Goal: Task Accomplishment & Management: Use online tool/utility

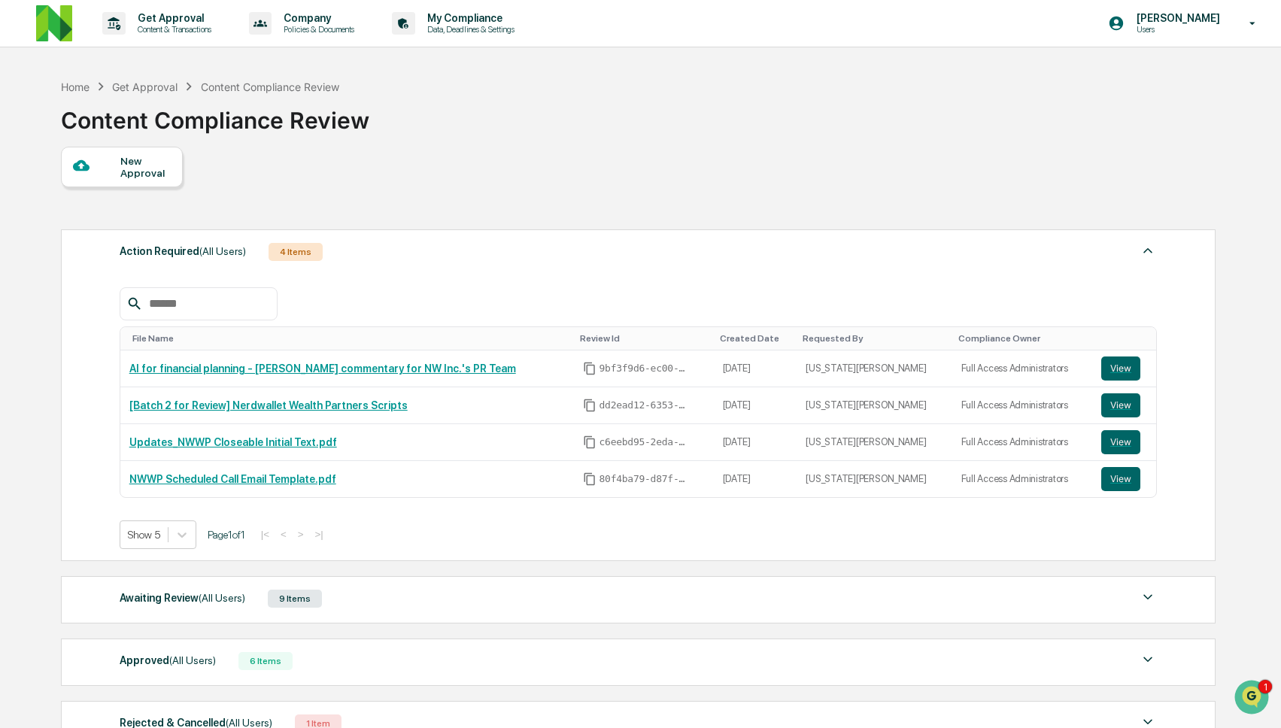
click at [725, 227] on div "Action Required (All Users) 4 Items File Name Review Id Created Date Requested …" at bounding box center [637, 489] width 1153 height 534
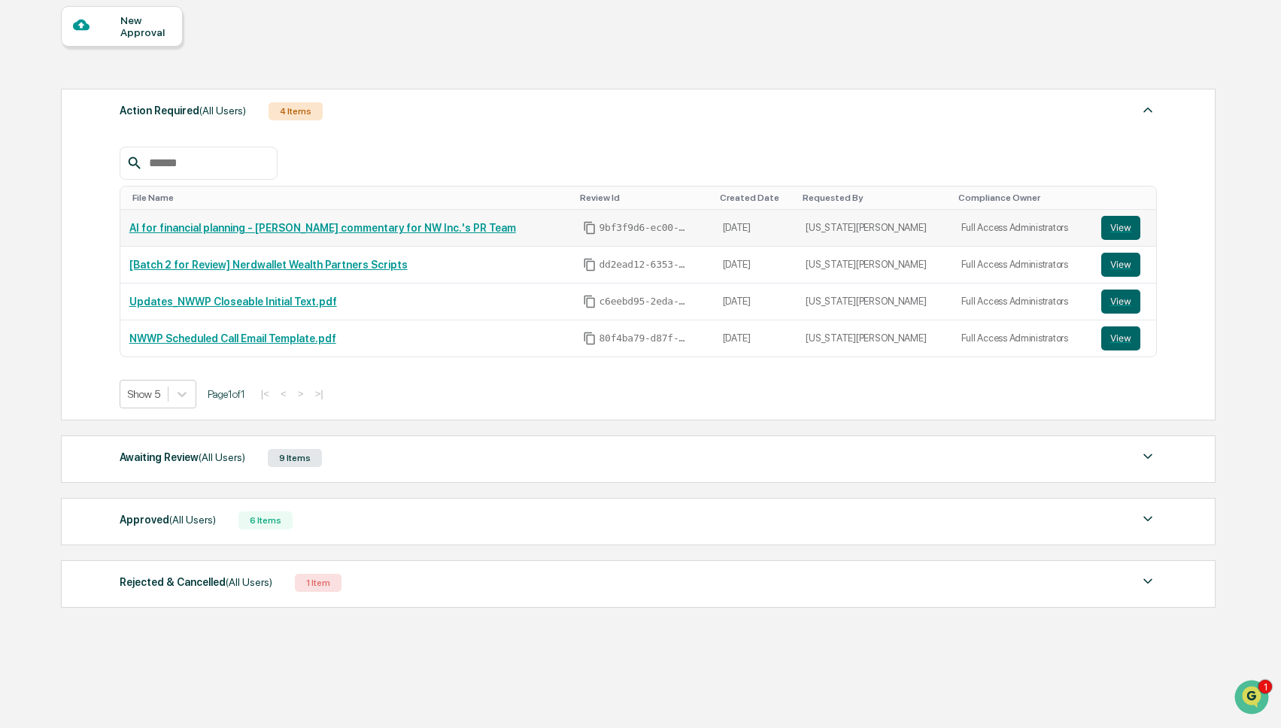
scroll to position [144, 0]
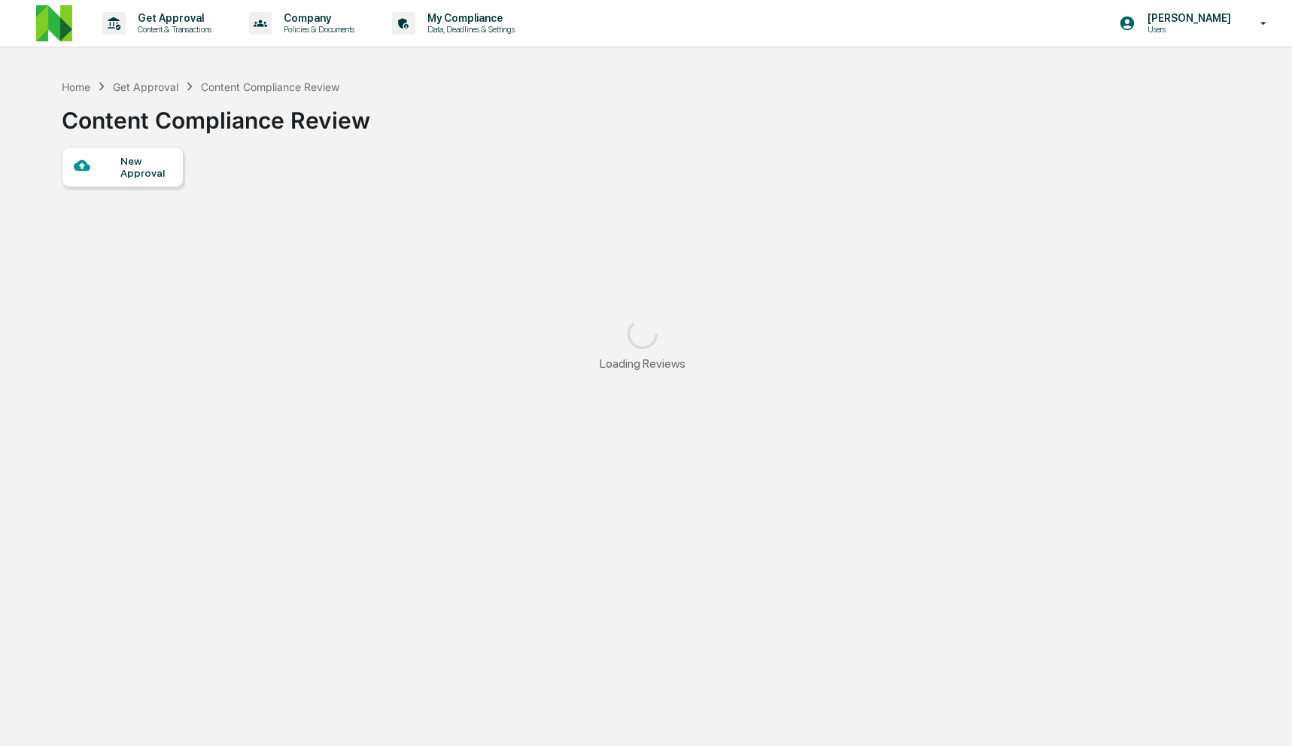
scroll to position [71, 0]
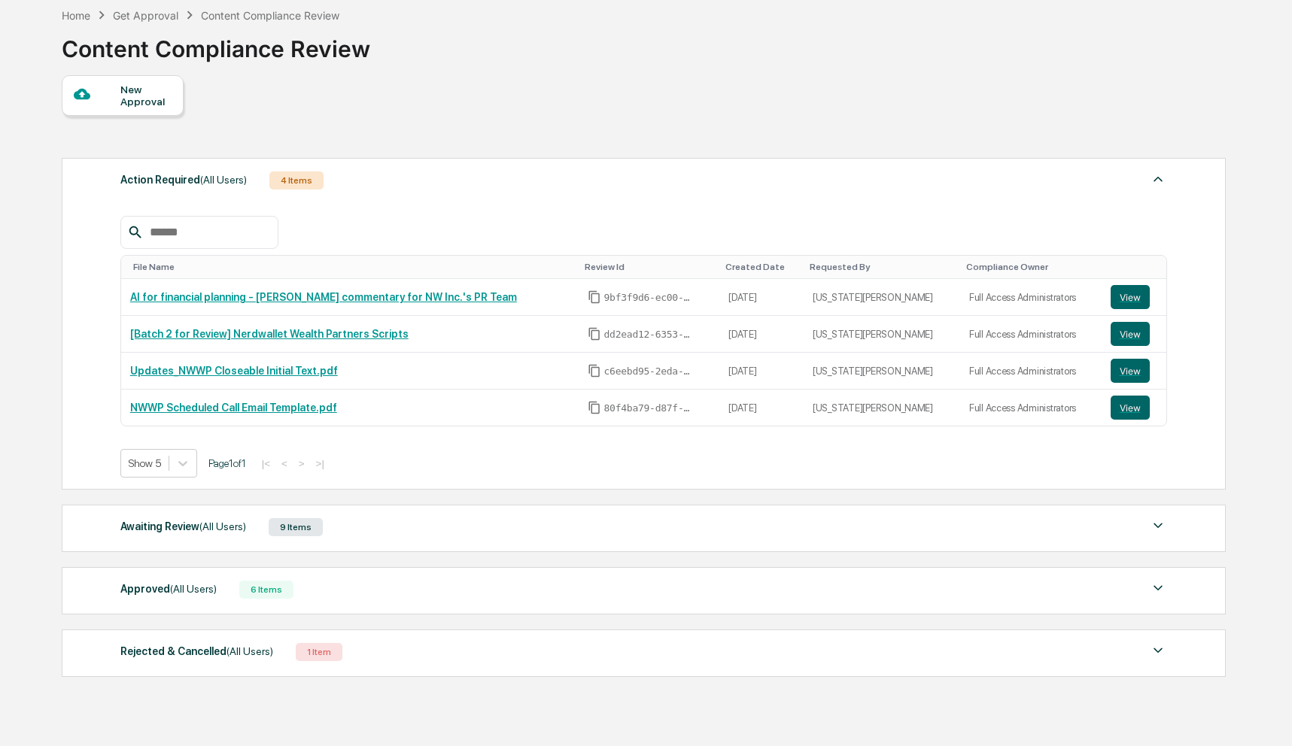
drag, startPoint x: 442, startPoint y: 548, endPoint x: 445, endPoint y: 540, distance: 8.1
click at [442, 548] on div "Awaiting Review (All Users) 9 Items File Name Review Id Created Date Requested …" at bounding box center [644, 528] width 1164 height 47
click at [451, 531] on div "Awaiting Review (All Users) 9 Items" at bounding box center [643, 527] width 1046 height 21
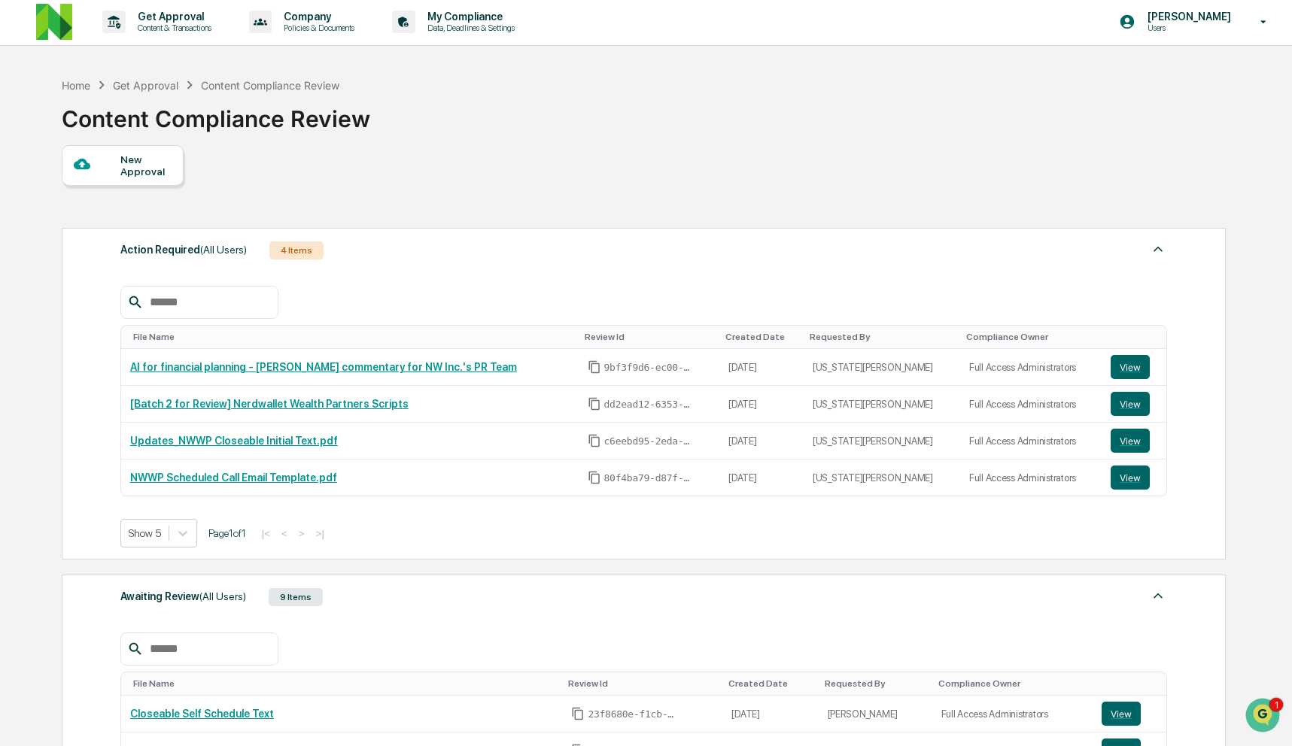
scroll to position [0, 0]
click at [676, 250] on div "Action Required (All Users) 4 Items" at bounding box center [643, 251] width 1046 height 21
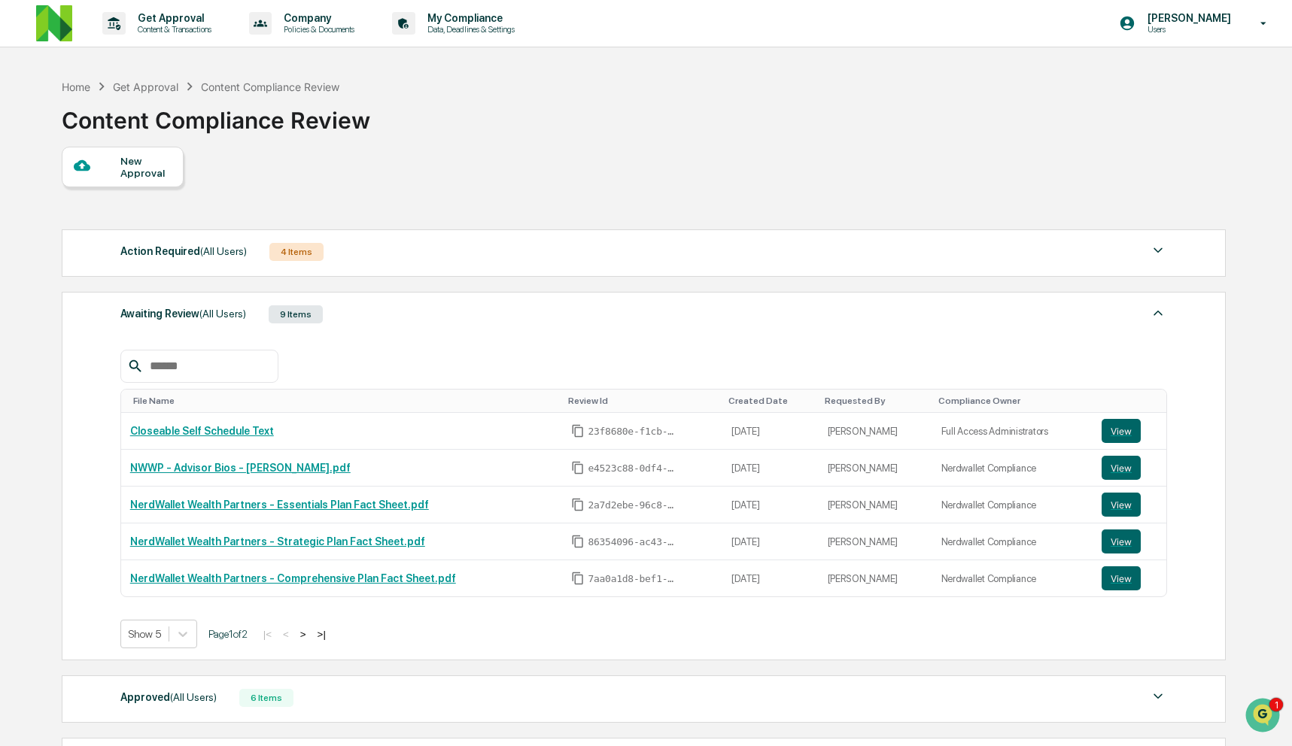
click at [641, 287] on div "Action Required (All Users) 4 Items File Name Review Id Created Date Requested …" at bounding box center [643, 507] width 1162 height 571
click at [648, 267] on div "Action Required (All Users) 4 Items File Name Review Id Created Date Requested …" at bounding box center [644, 252] width 1164 height 47
click at [646, 241] on div "Action Required (All Users) 4 Items File Name Review Id Created Date Requested …" at bounding box center [644, 252] width 1164 height 47
click at [632, 253] on div "Action Required (All Users) 4 Items" at bounding box center [643, 251] width 1046 height 21
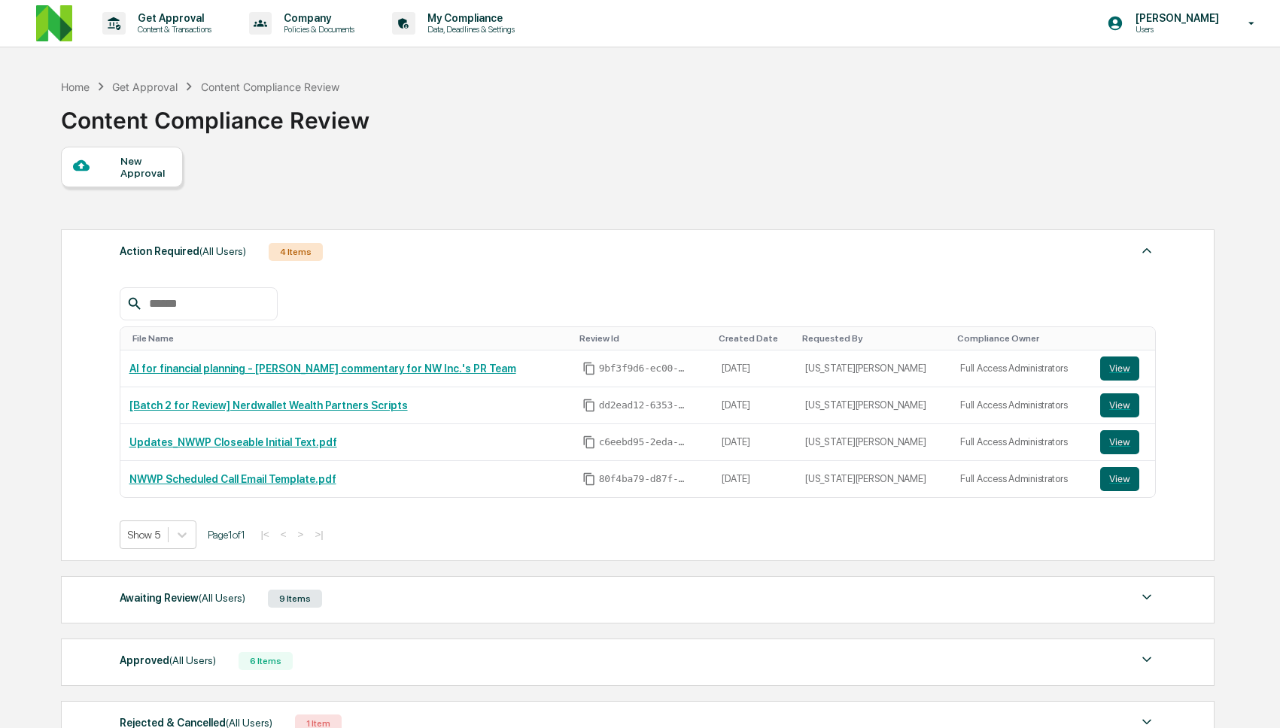
click at [405, 606] on div "Awaiting Review (All Users) 9 Items" at bounding box center [638, 598] width 1037 height 21
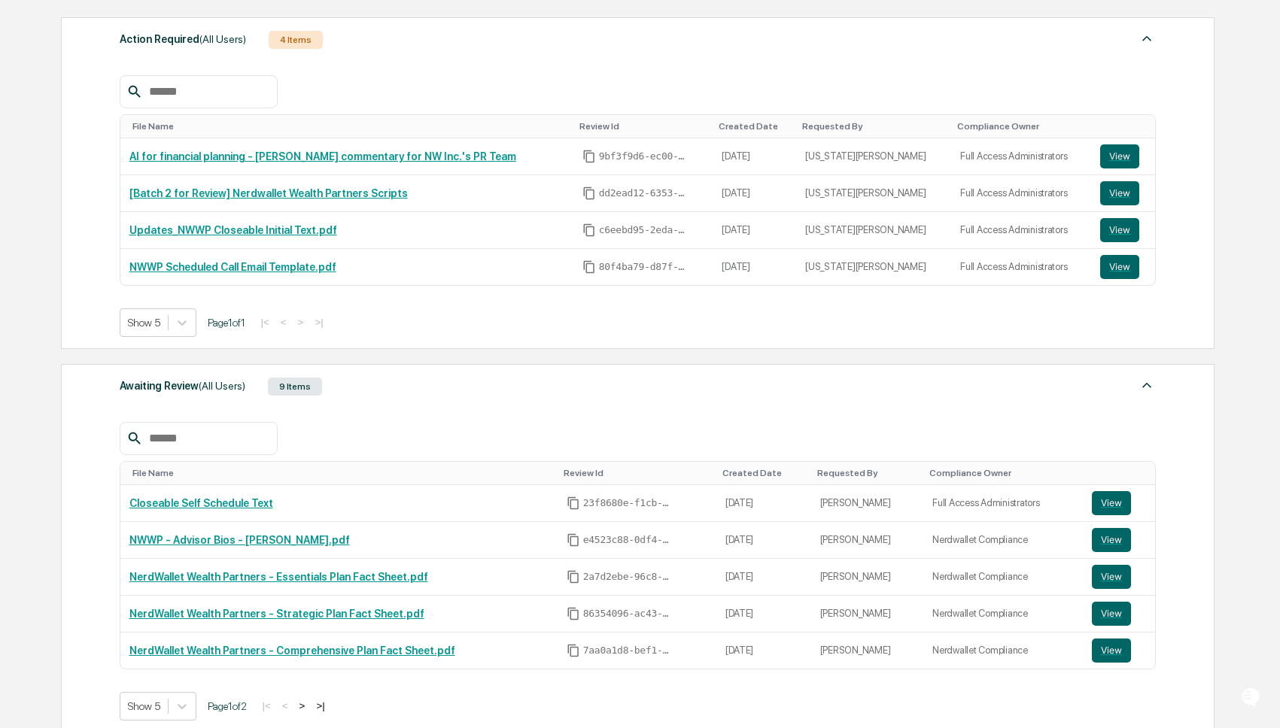
scroll to position [470, 0]
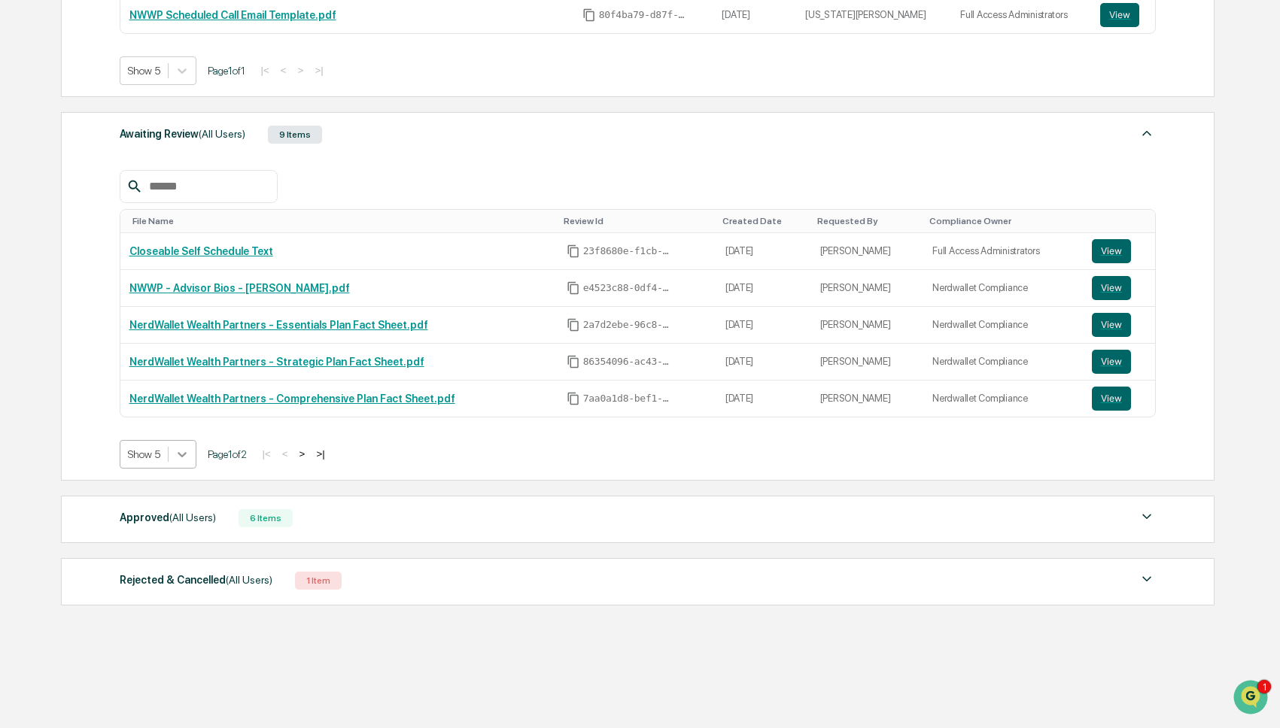
click at [174, 451] on div at bounding box center [182, 454] width 27 height 27
click at [175, 509] on div "Show 10" at bounding box center [160, 518] width 80 height 24
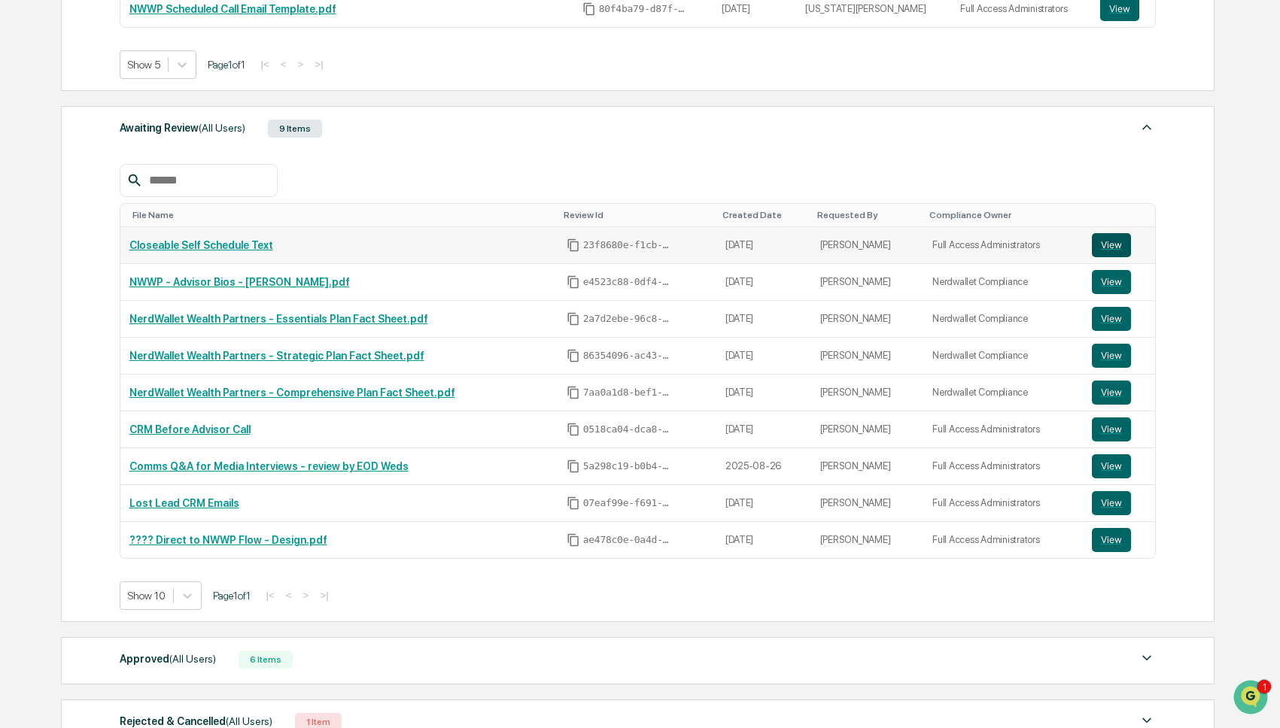
click at [1101, 246] on button "View" at bounding box center [1111, 245] width 39 height 24
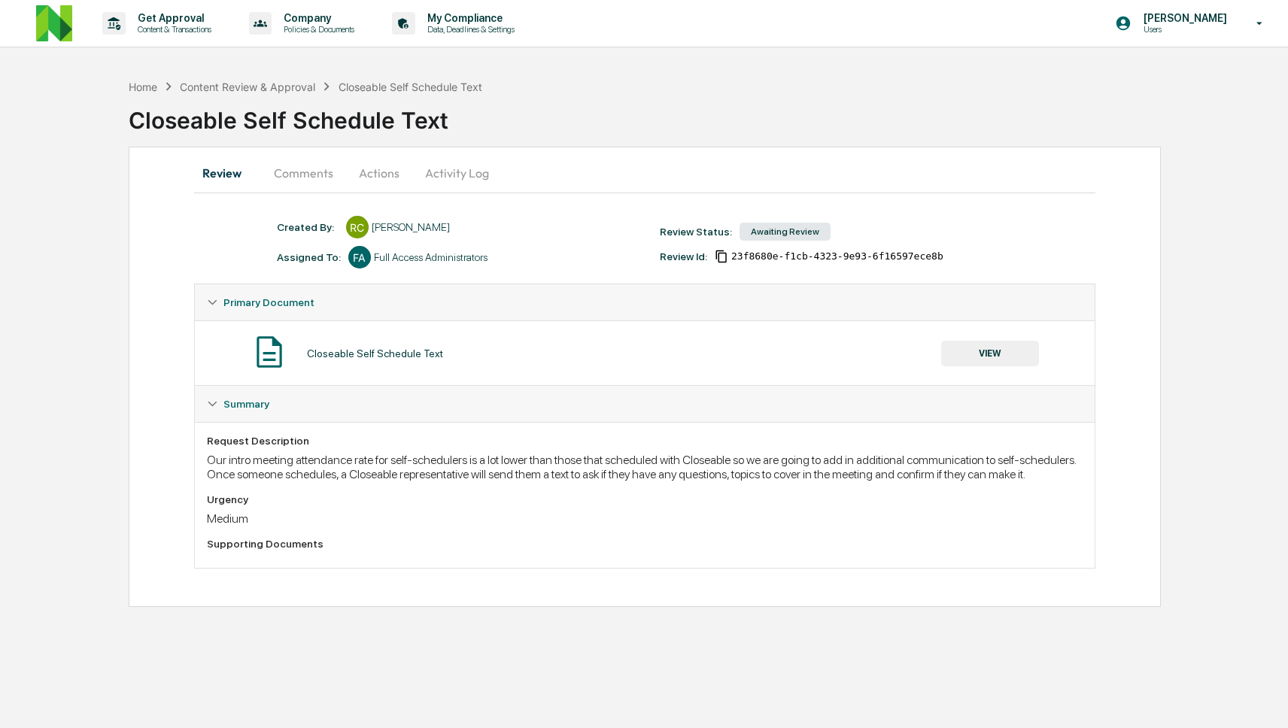
click at [325, 169] on button "Comments" at bounding box center [304, 173] width 84 height 36
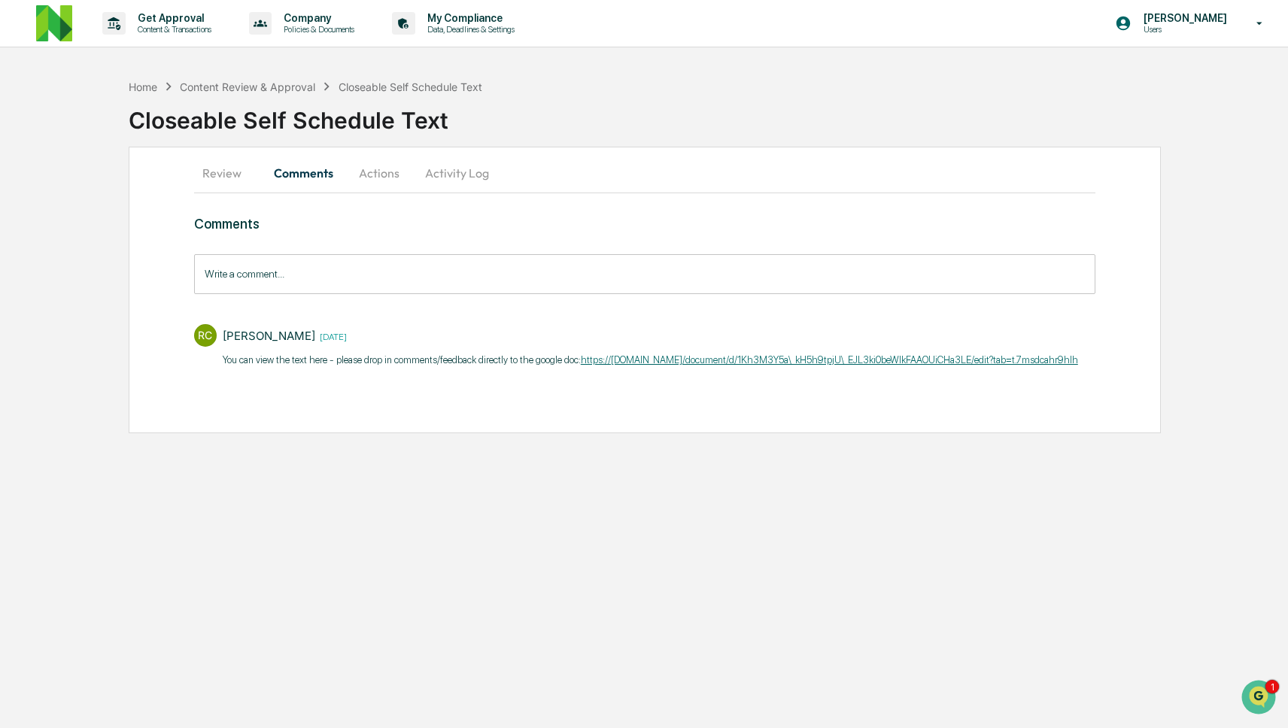
click at [228, 172] on button "Review" at bounding box center [228, 173] width 68 height 36
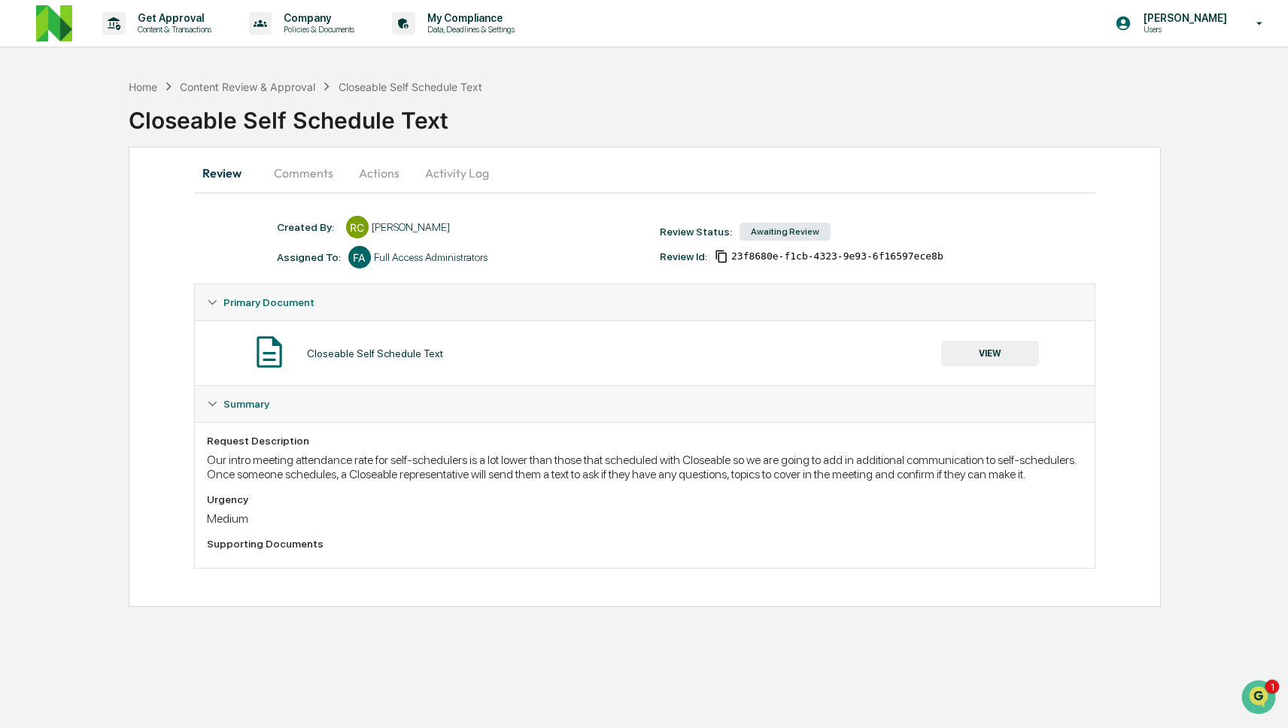
click at [284, 74] on div "Home Content Review & Approval Closeable Self Schedule Text Closeable Self Sche…" at bounding box center [708, 108] width 1159 height 75
click at [280, 87] on div "Content Review & Approval" at bounding box center [247, 86] width 135 height 13
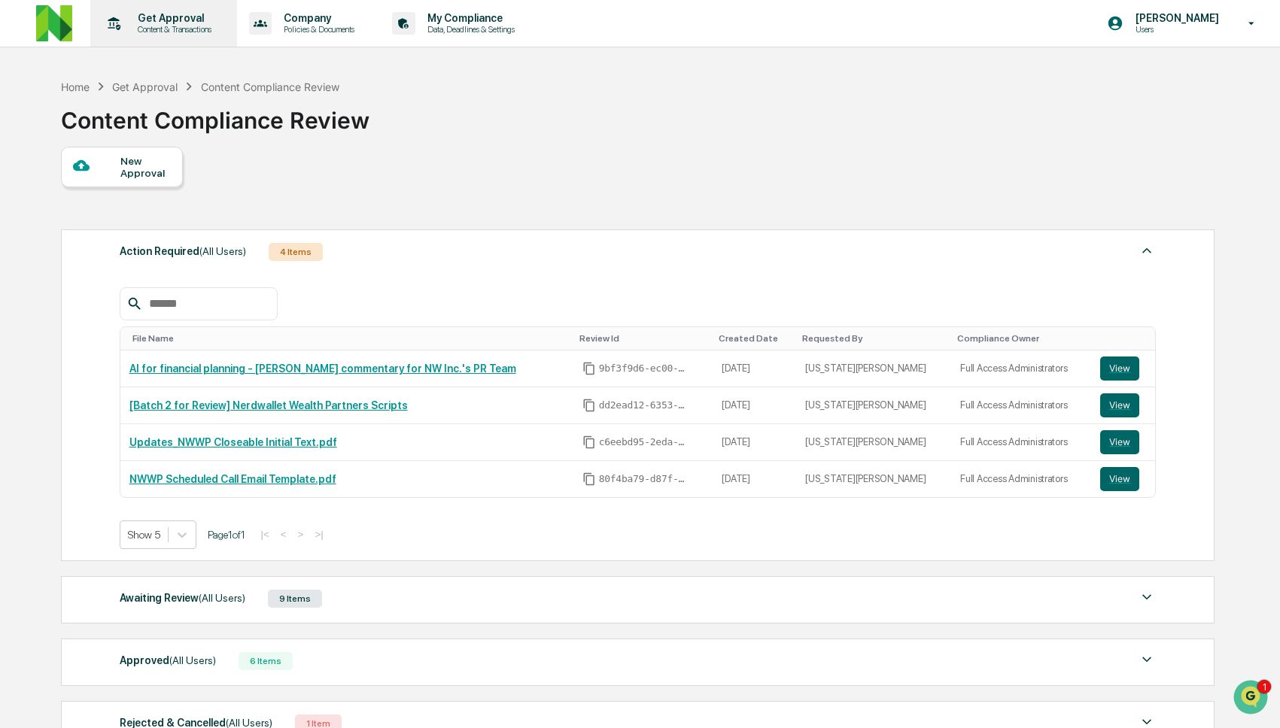
click at [179, 22] on p "Get Approval" at bounding box center [172, 18] width 93 height 12
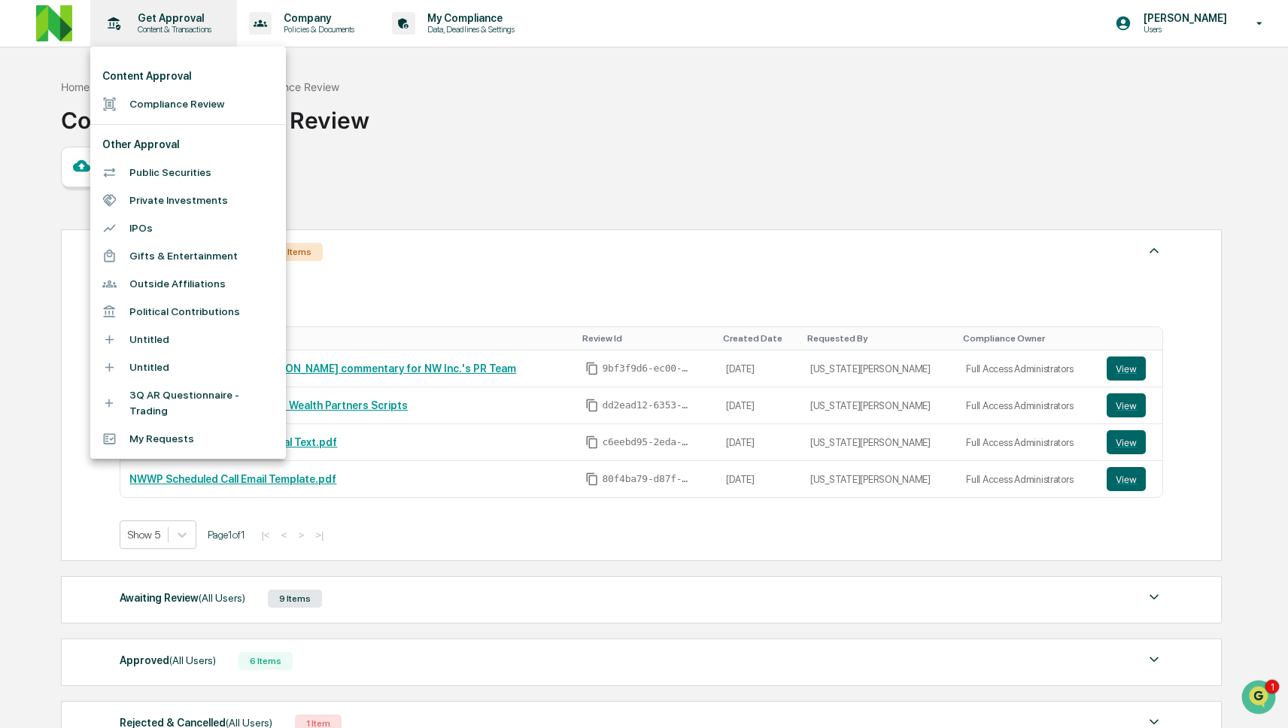
click at [179, 22] on div at bounding box center [644, 364] width 1288 height 728
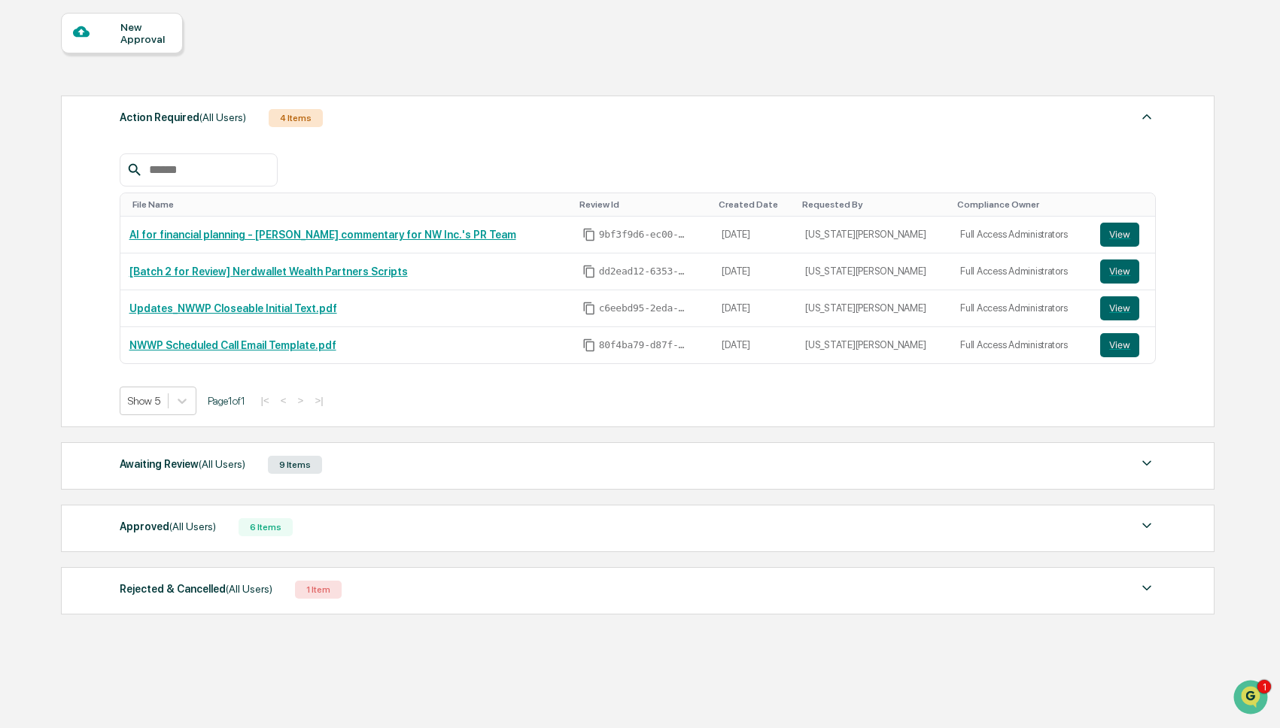
scroll to position [148, 0]
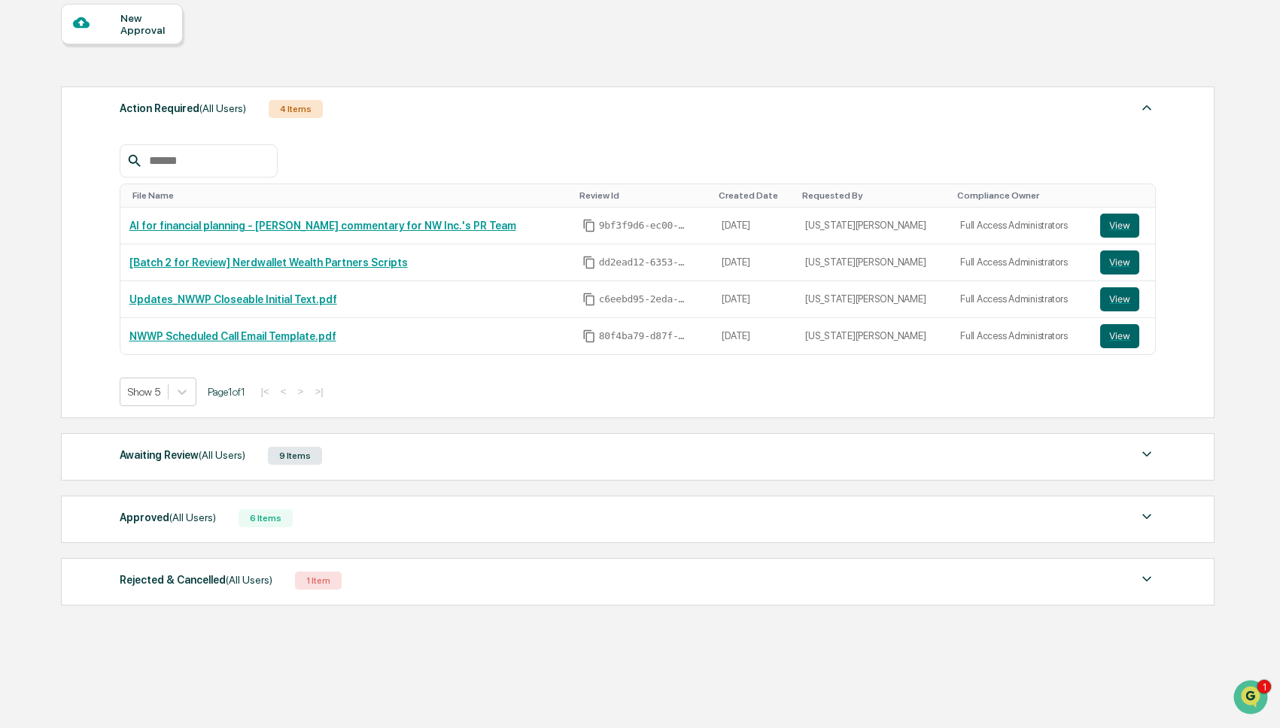
click at [367, 447] on div "Awaiting Review (All Users) 9 Items" at bounding box center [638, 455] width 1037 height 21
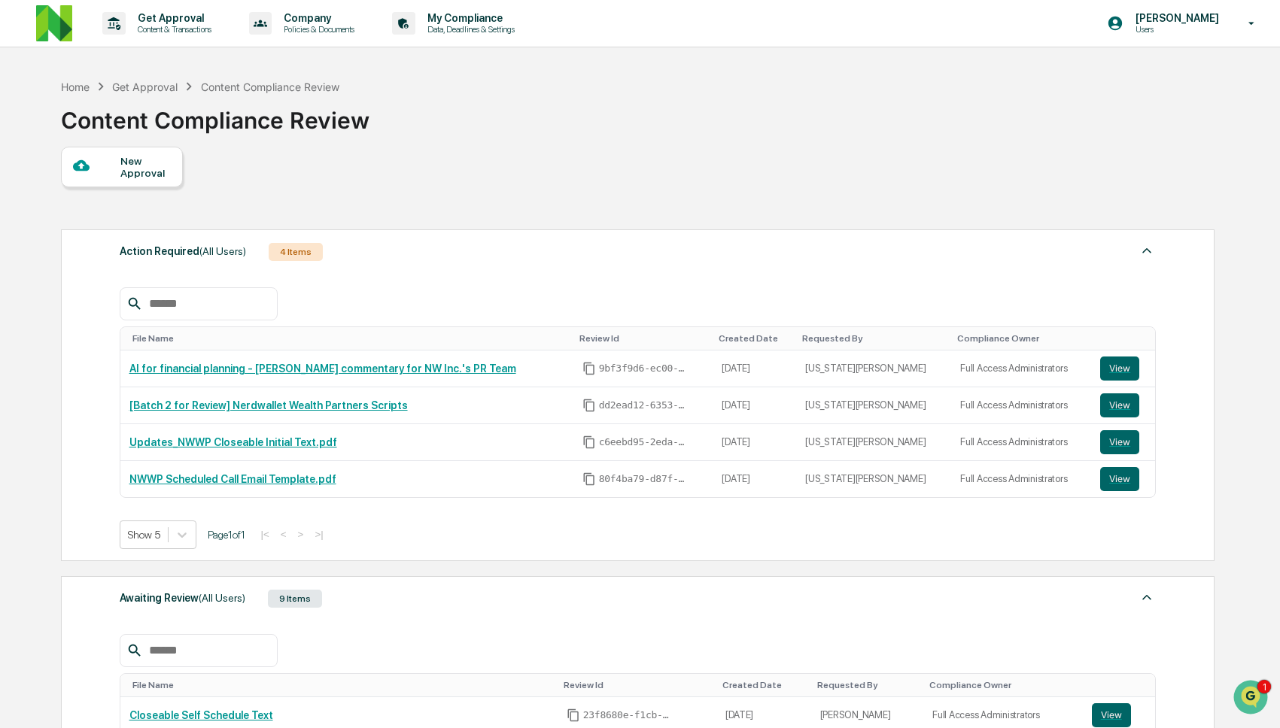
scroll to position [308, 0]
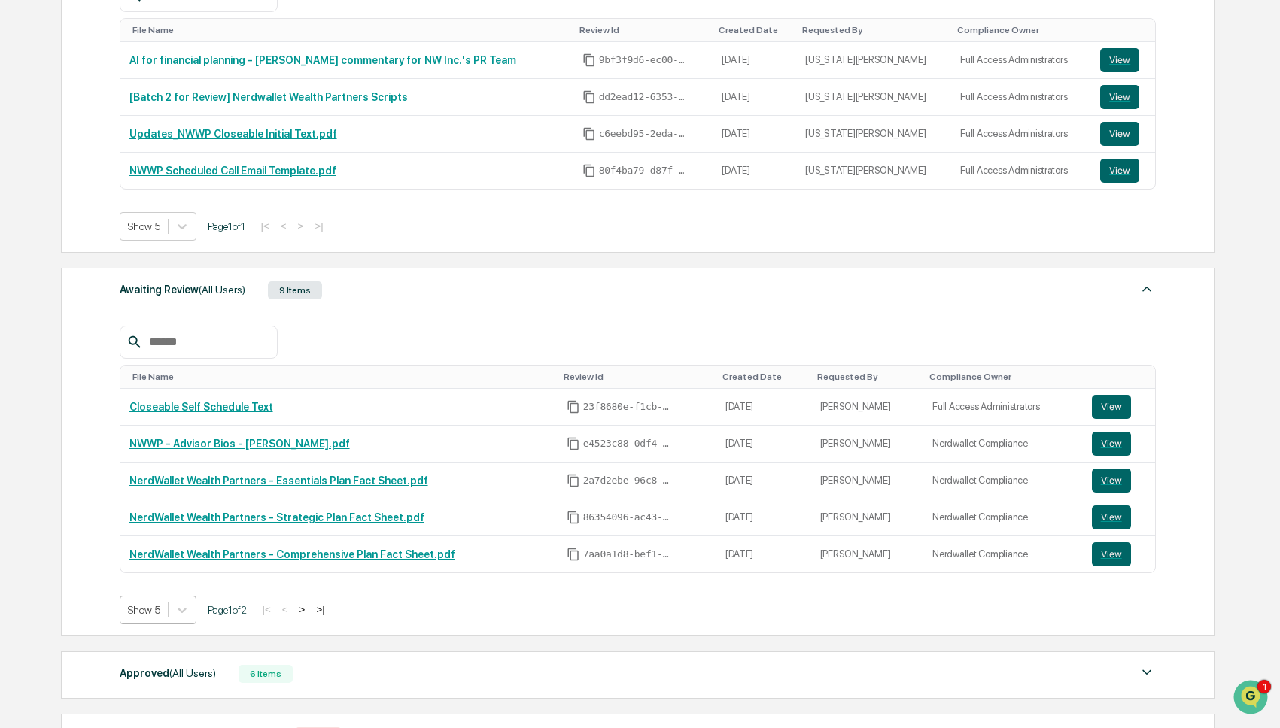
click at [167, 622] on body "Get Approval Content & Transactions Company Policies & Documents My Compliance …" at bounding box center [640, 288] width 1280 height 1192
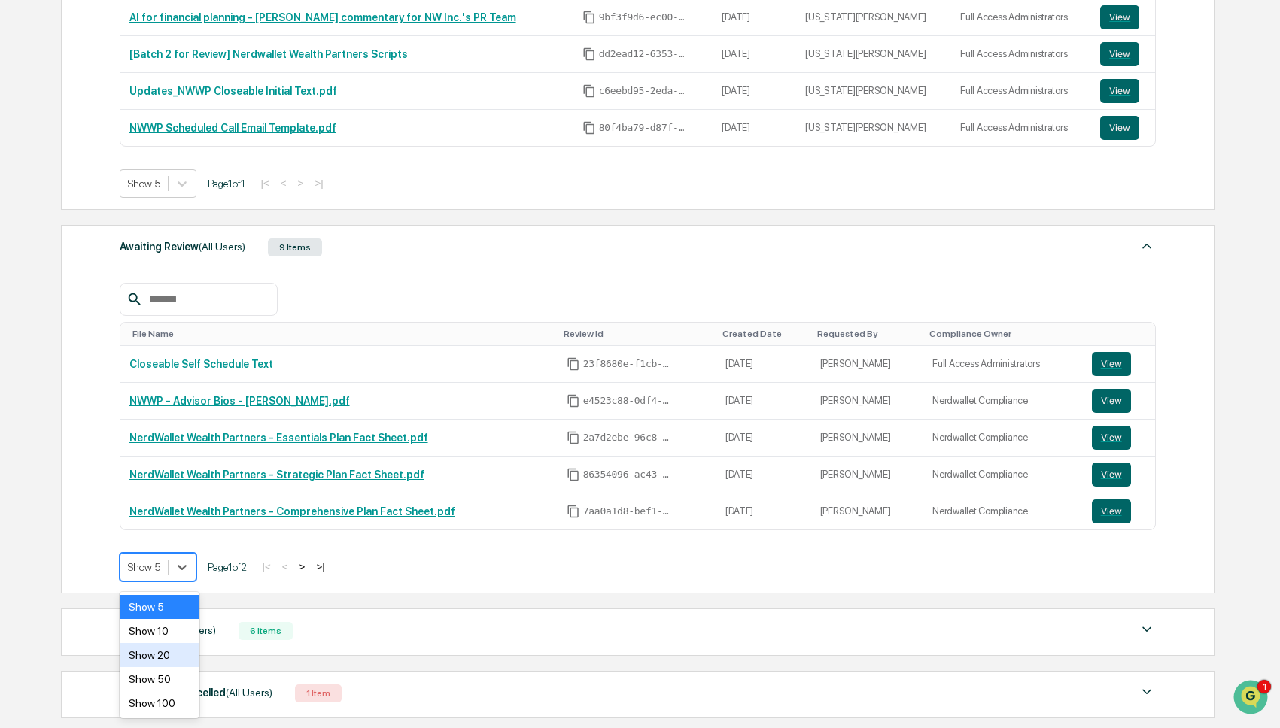
click at [168, 665] on div "Show 20" at bounding box center [160, 655] width 80 height 24
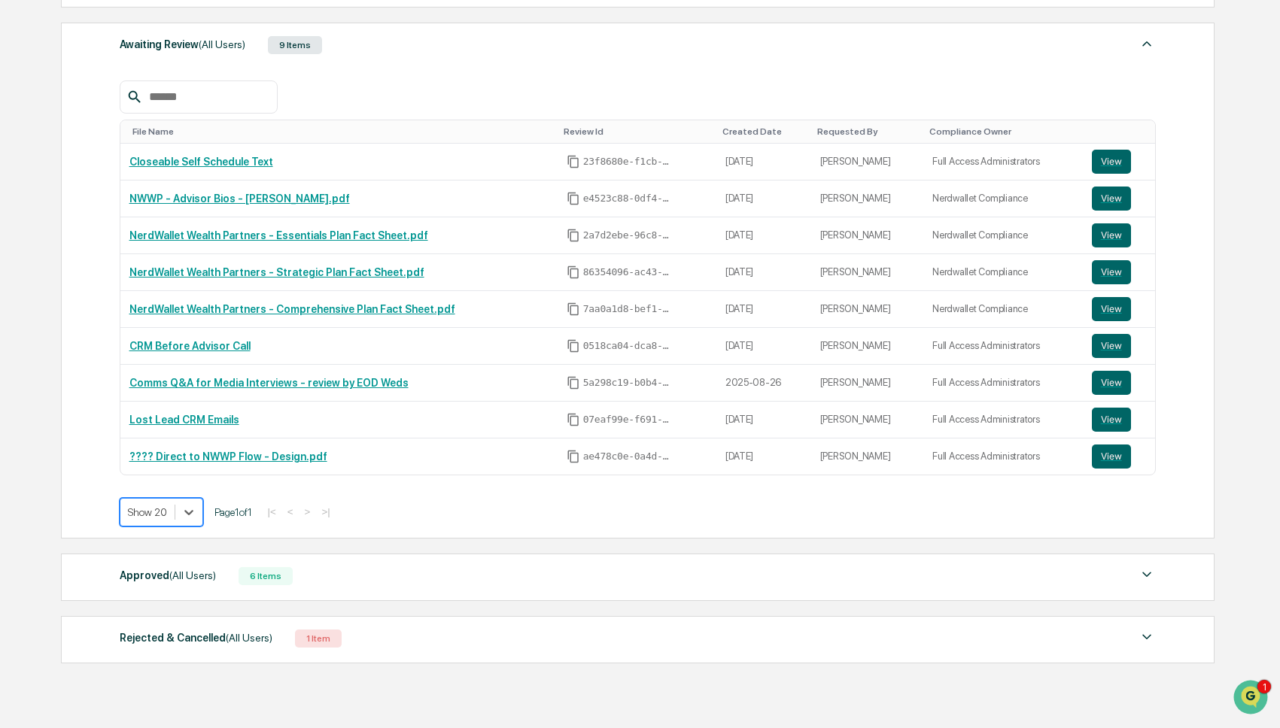
scroll to position [572, 0]
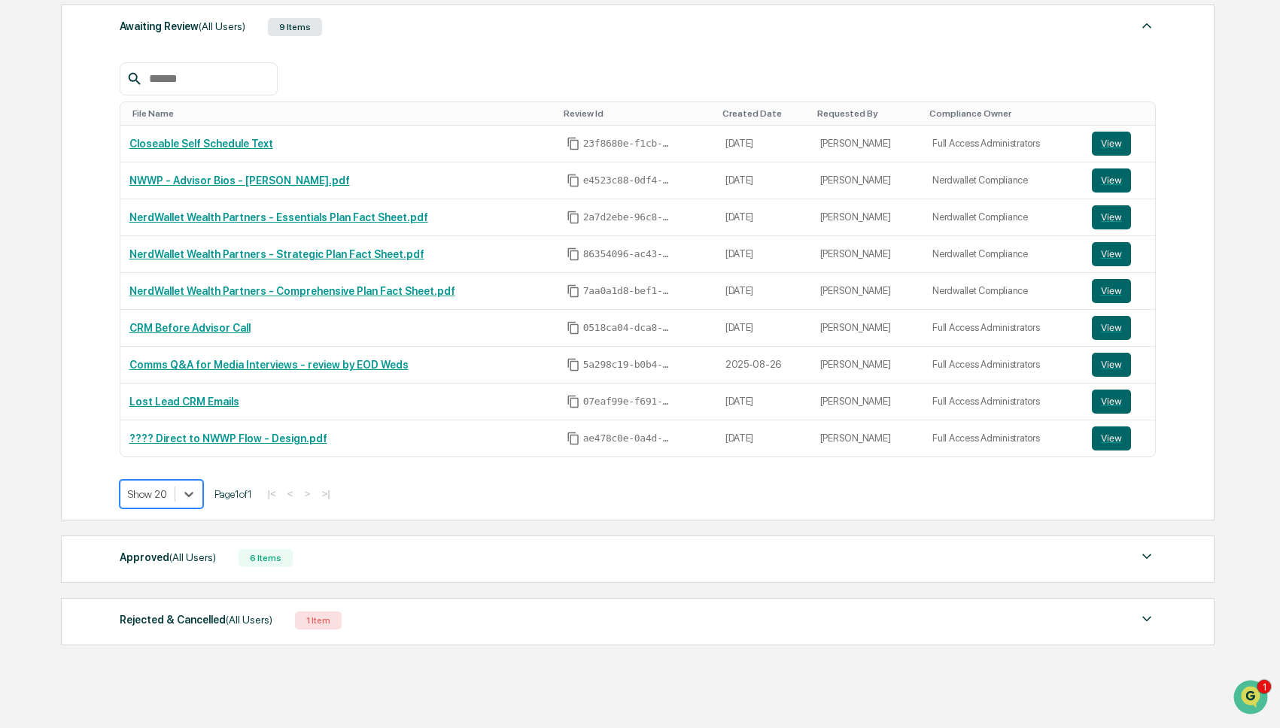
click at [460, 569] on div "Approved (All Users) 6 Items" at bounding box center [638, 558] width 1037 height 21
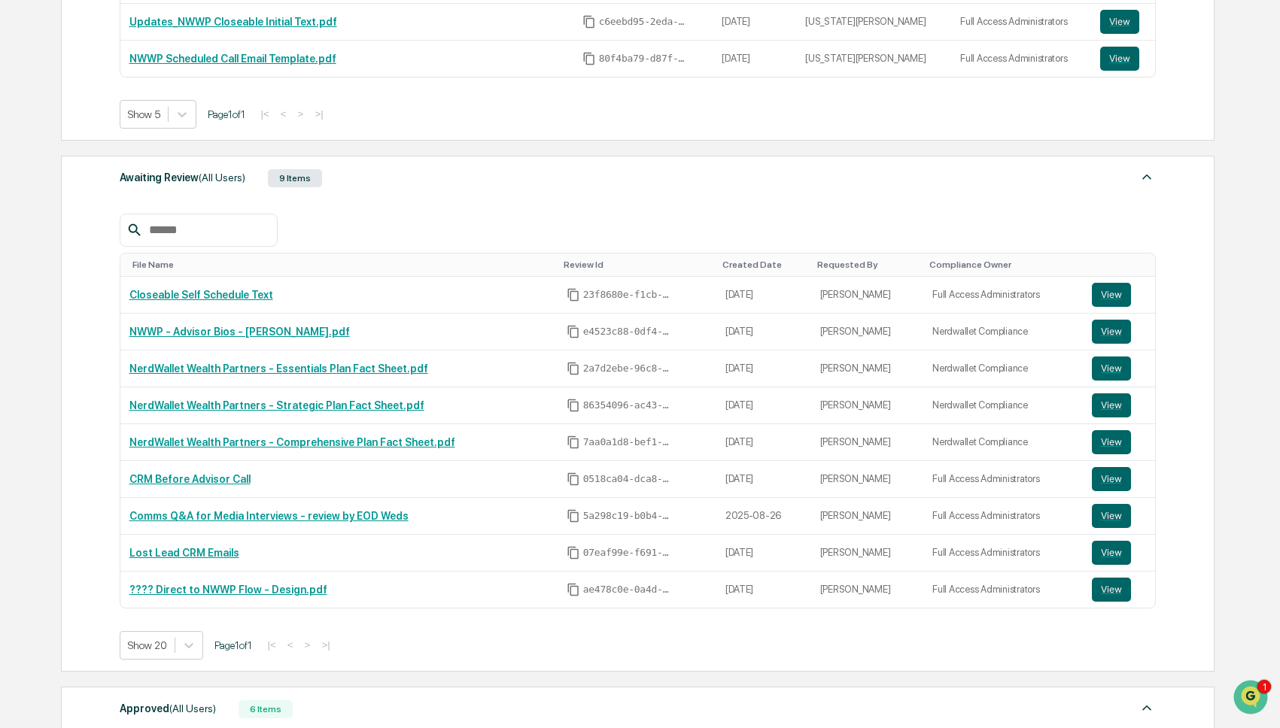
scroll to position [427, 0]
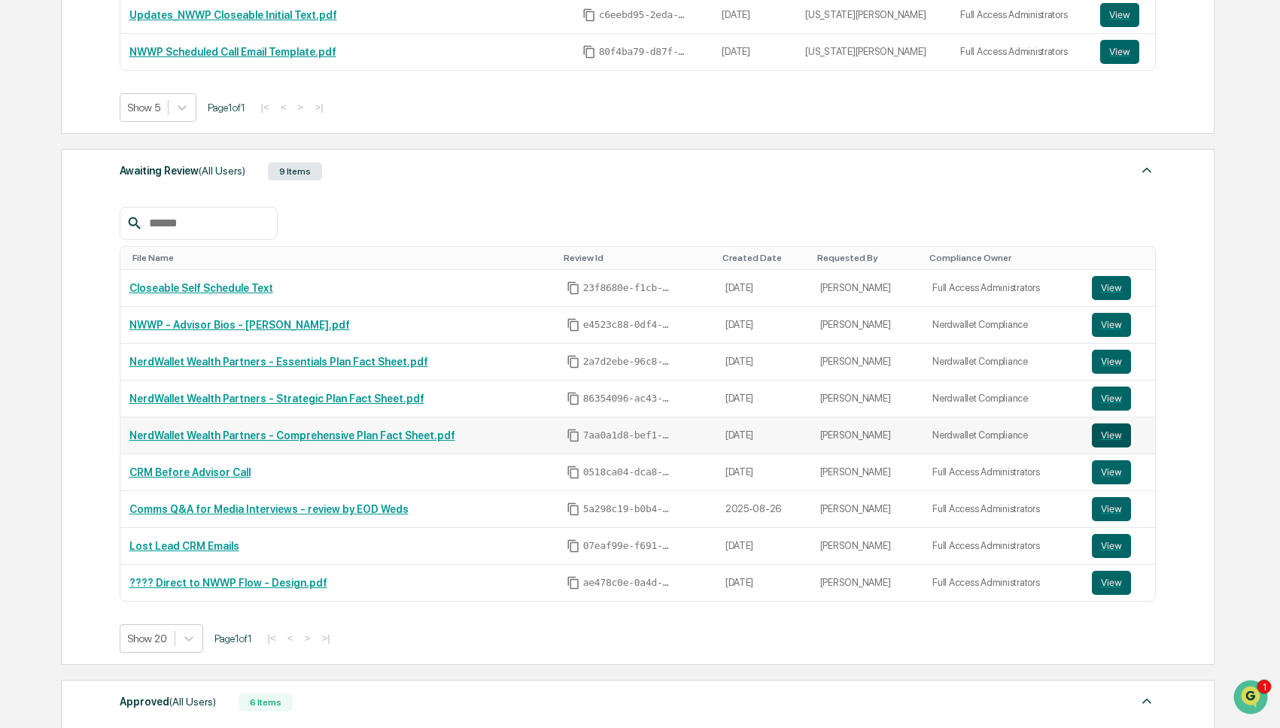
click at [1117, 442] on button "View" at bounding box center [1111, 436] width 39 height 24
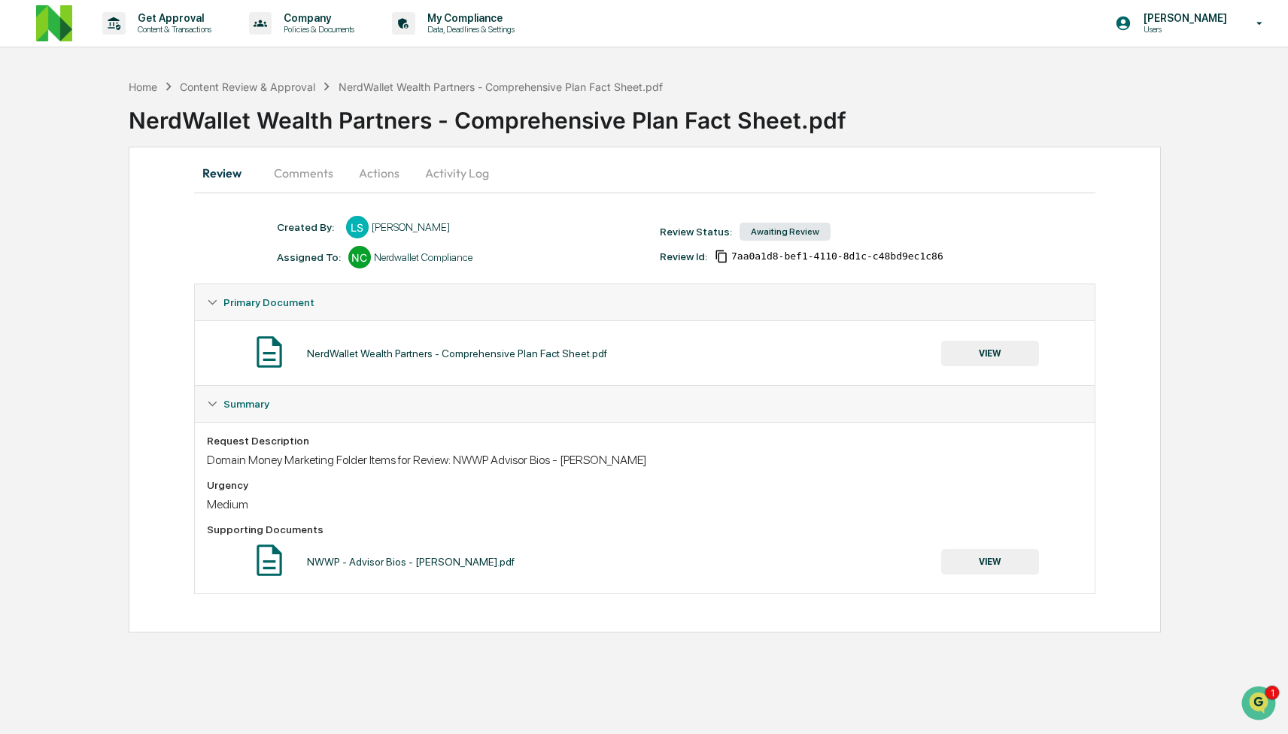
click at [990, 351] on button "VIEW" at bounding box center [990, 354] width 98 height 26
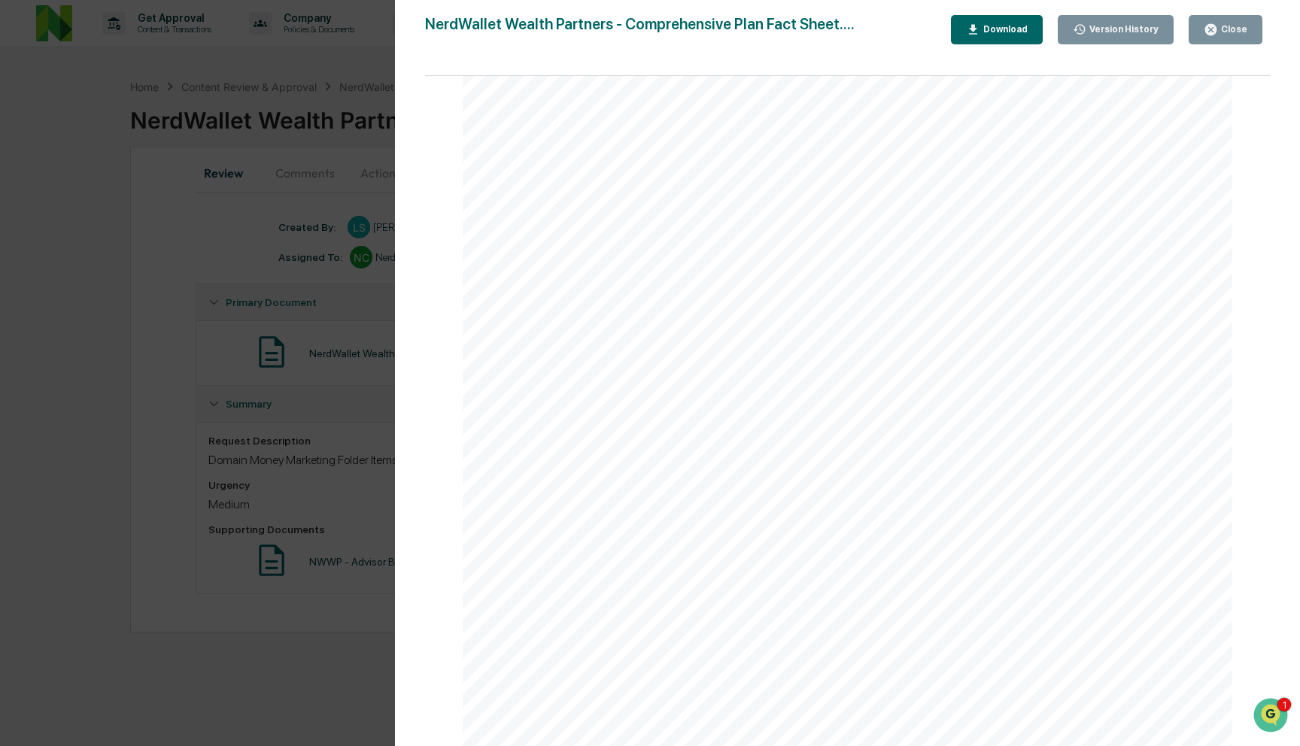
scroll to position [4296, 0]
drag, startPoint x: 1265, startPoint y: 186, endPoint x: 20, endPoint y: 1, distance: 1258.7
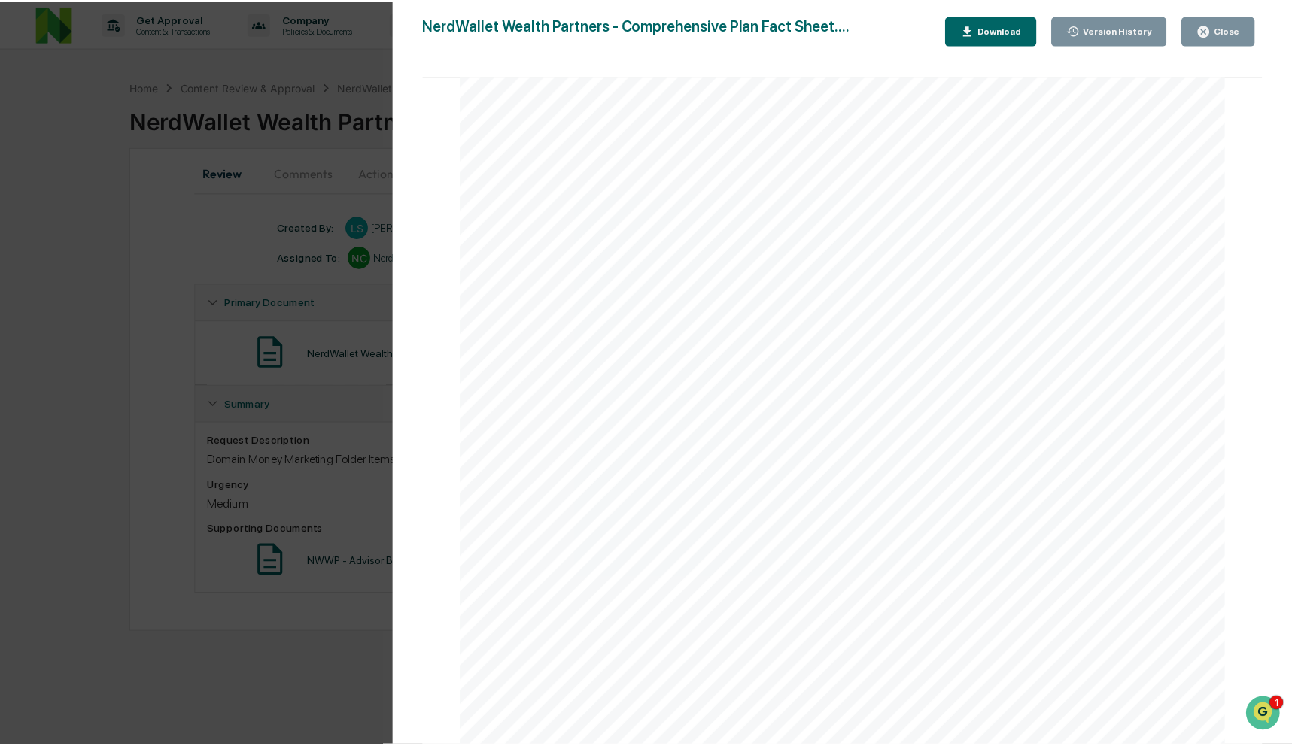
scroll to position [4202, 0]
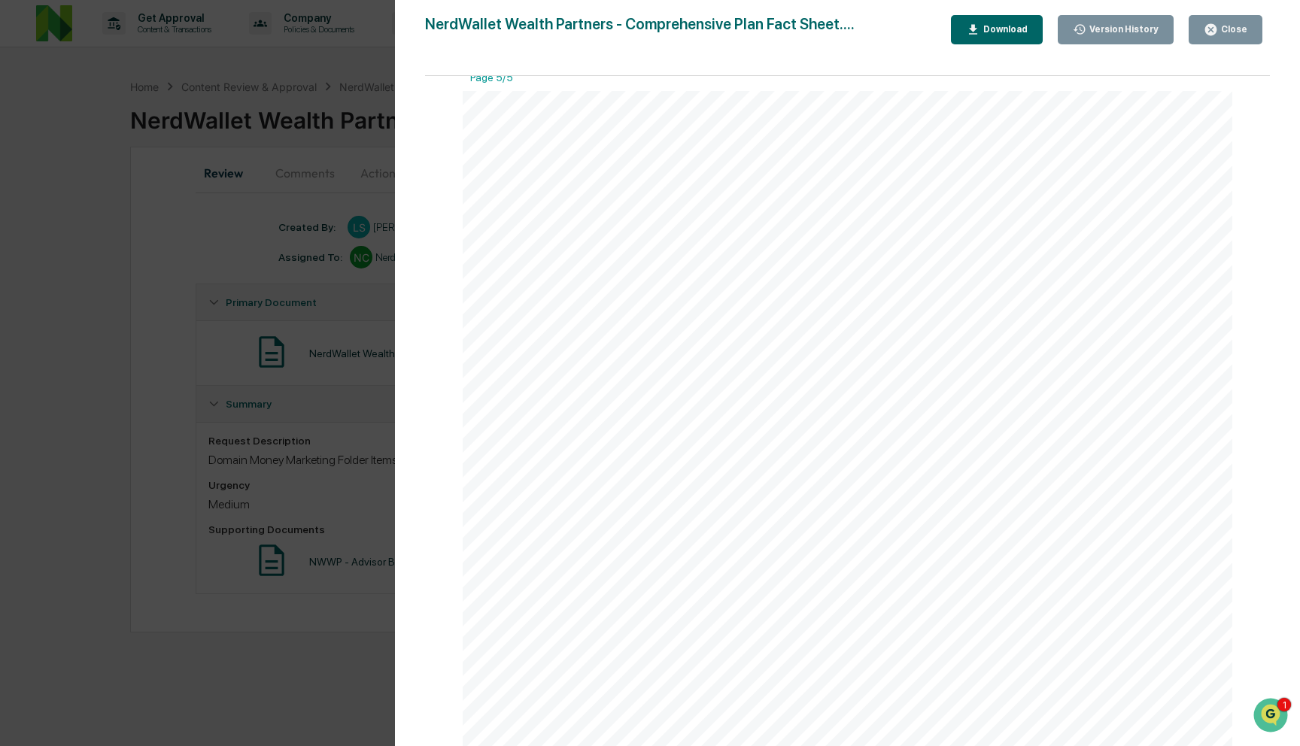
click at [1220, 29] on div "Close" at bounding box center [1232, 29] width 29 height 11
click at [1236, 27] on div "Close" at bounding box center [1232, 29] width 29 height 11
click at [244, 190] on div "Version History 09/02/2025, 05:21 PM Lauren Sterling NerdWallet Wealth Partners…" at bounding box center [650, 373] width 1300 height 746
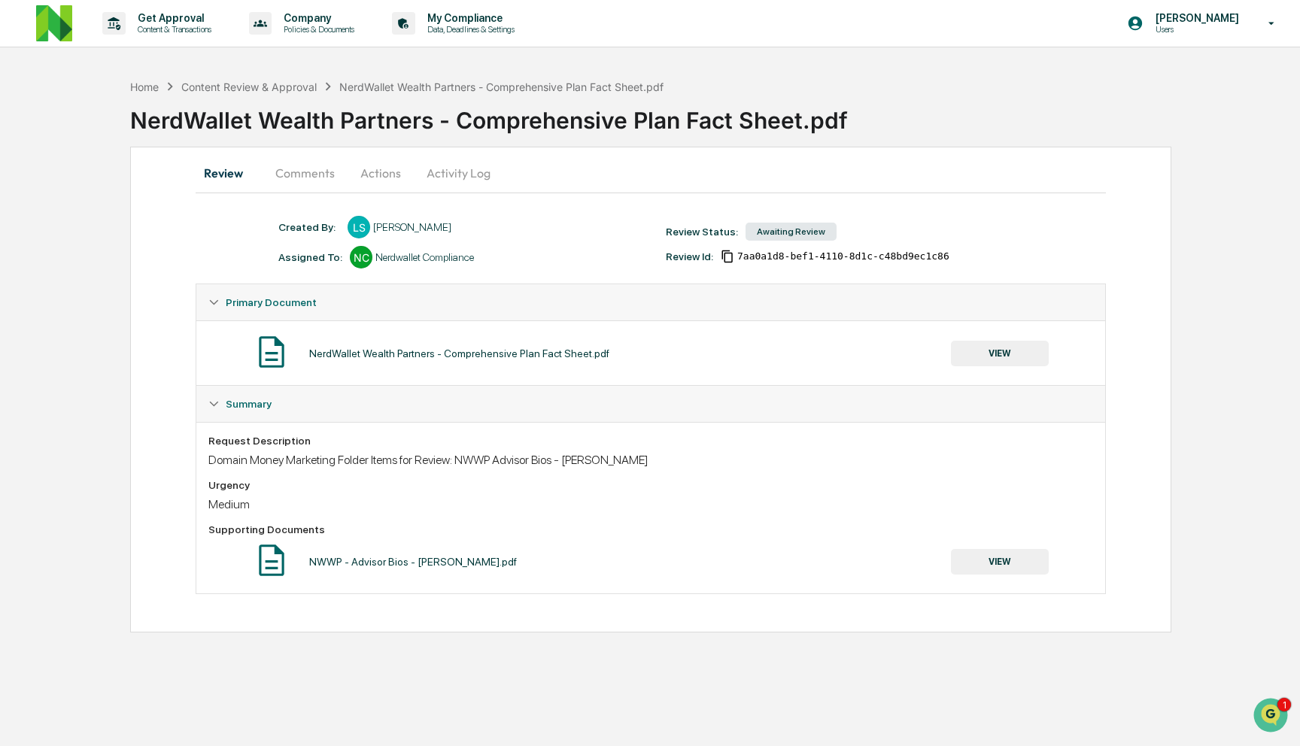
click at [284, 190] on div "Version History 09/02/2025, 05:21 PM Lauren Sterling NerdWallet Wealth Partners…" at bounding box center [650, 373] width 1300 height 746
click at [301, 88] on div "Content Review & Approval" at bounding box center [248, 86] width 135 height 13
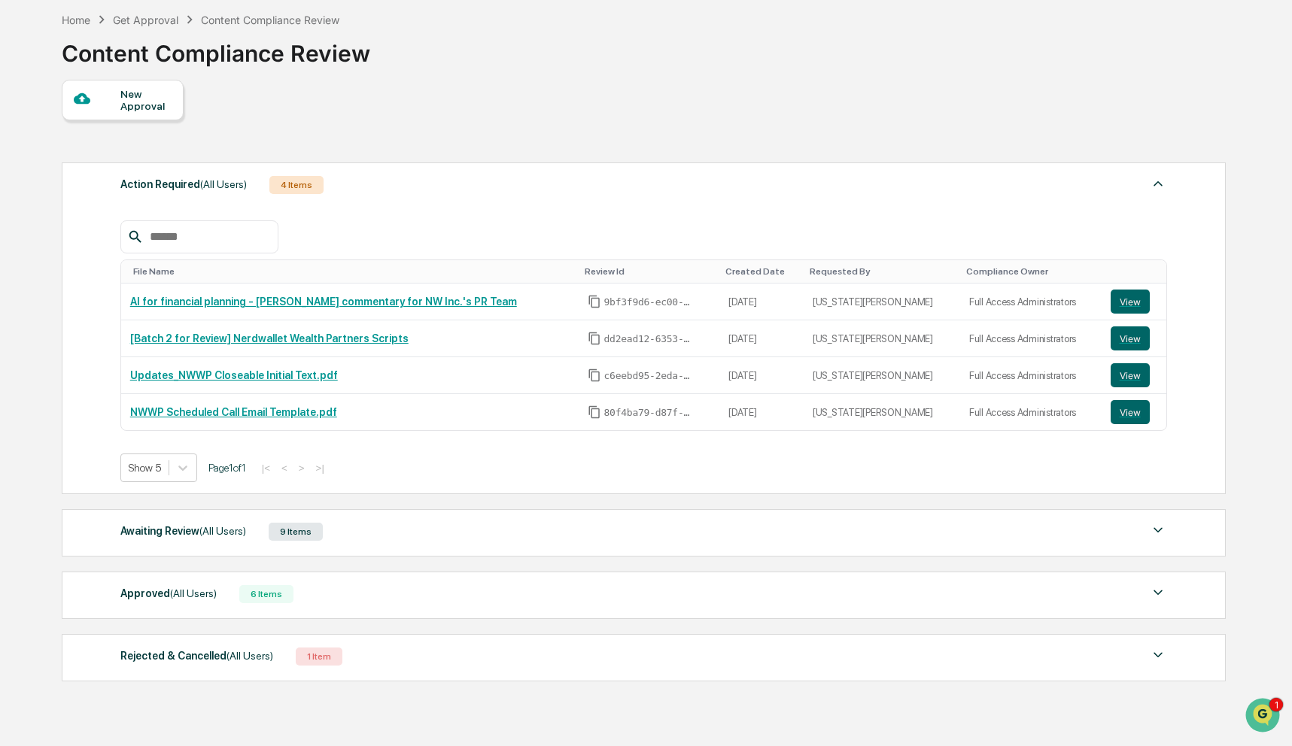
scroll to position [127, 0]
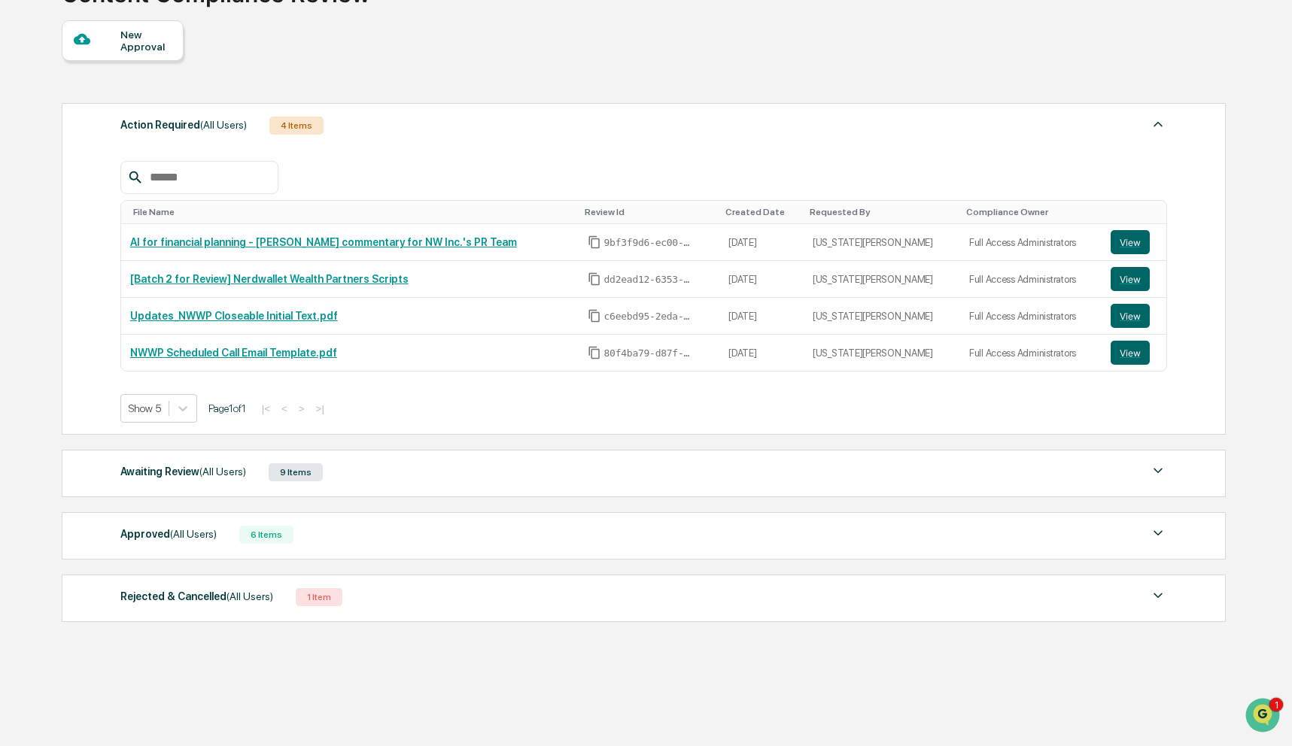
click at [466, 475] on div "Awaiting Review (All Users) 9 Items" at bounding box center [643, 472] width 1046 height 21
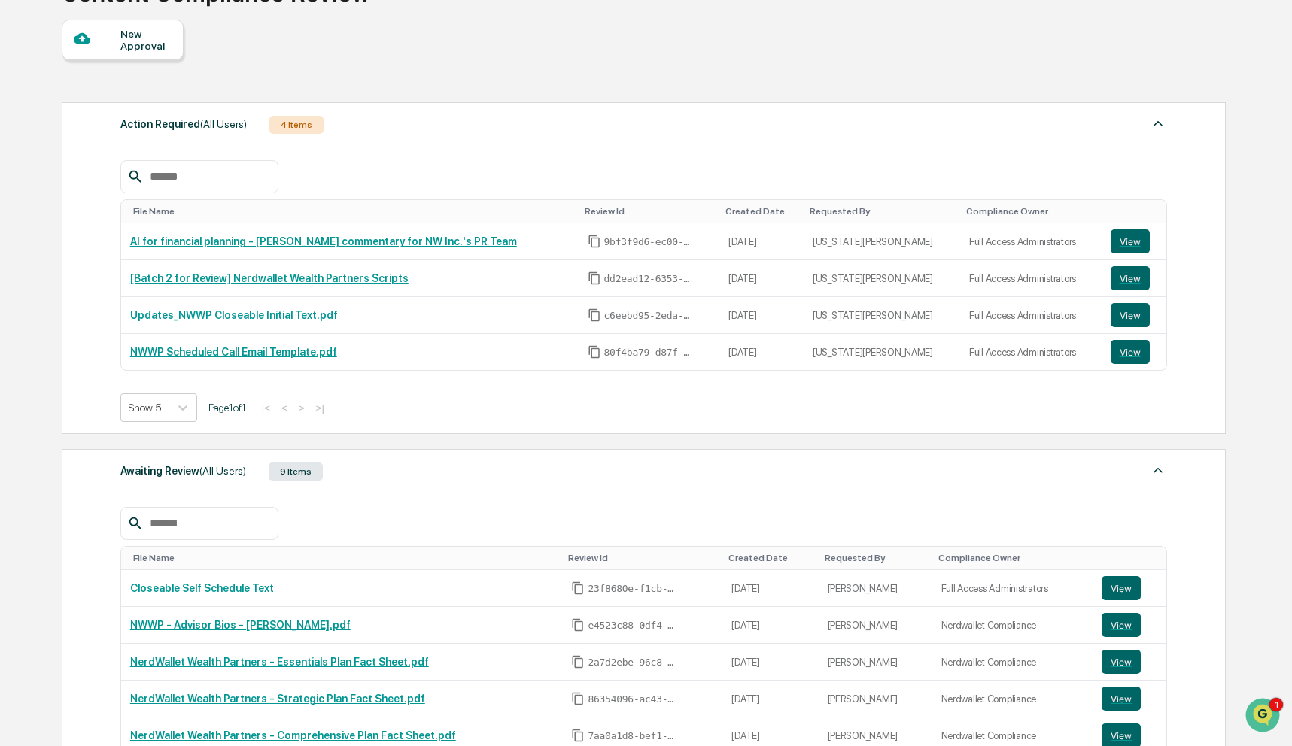
scroll to position [421, 0]
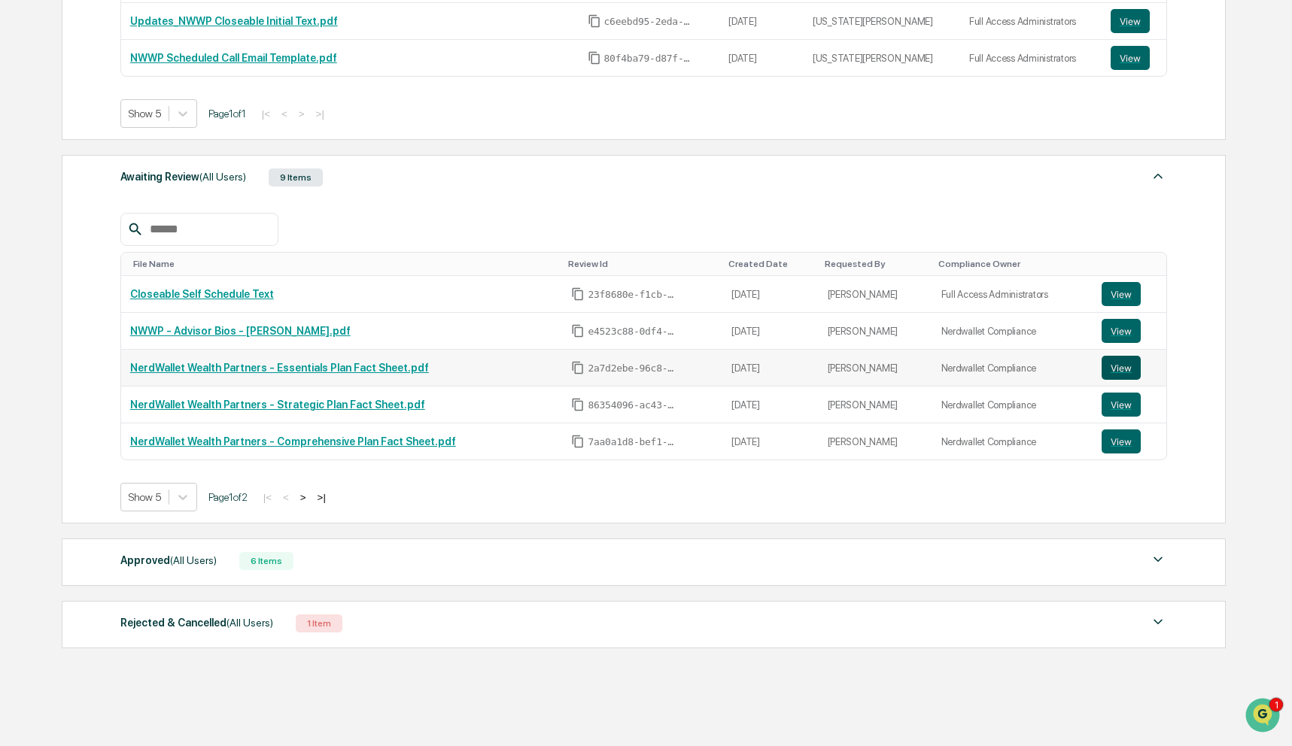
click at [1122, 368] on button "View" at bounding box center [1120, 368] width 39 height 24
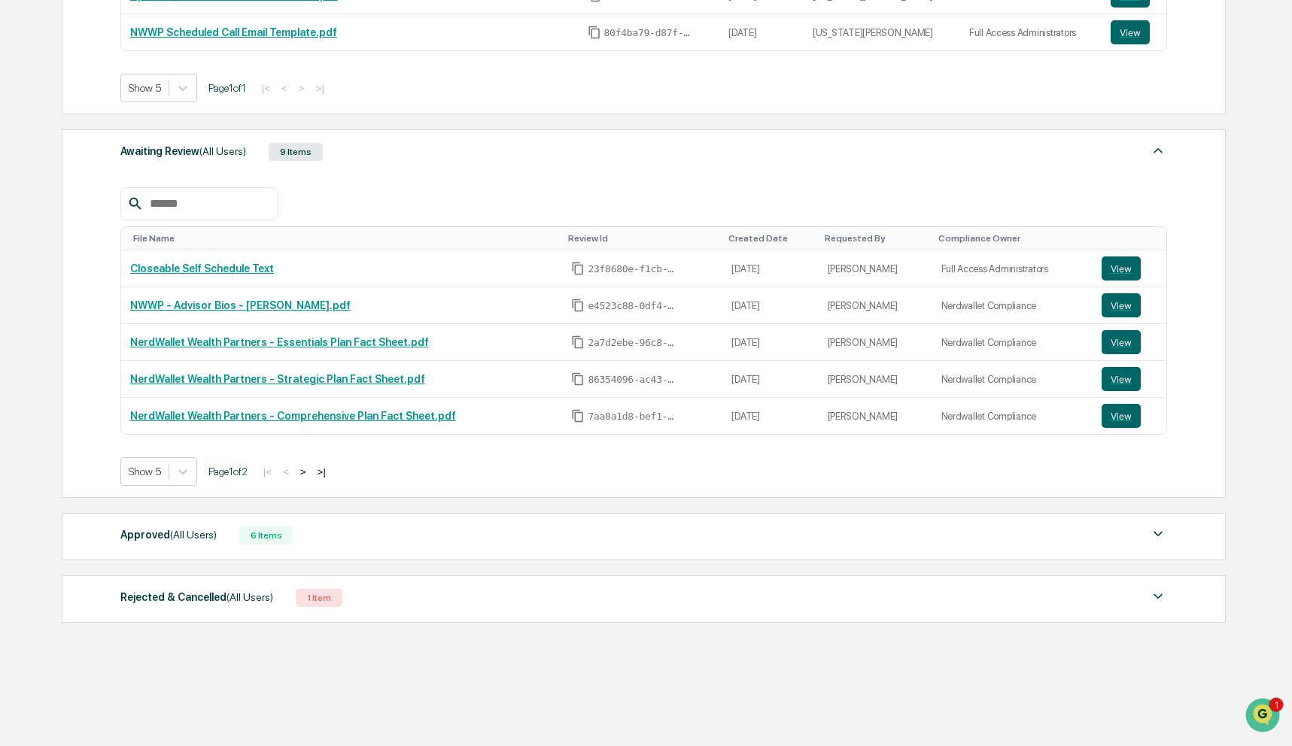
scroll to position [448, 0]
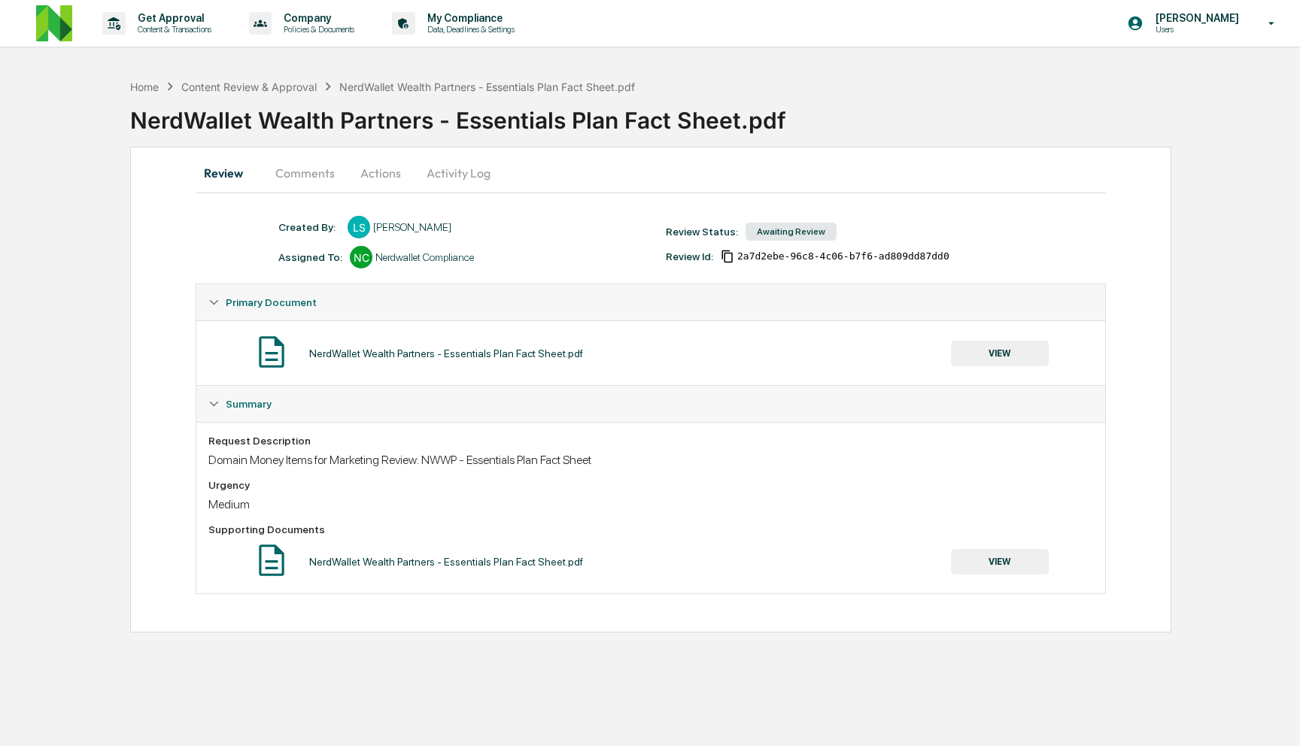
click at [326, 172] on button "Comments" at bounding box center [305, 173] width 84 height 36
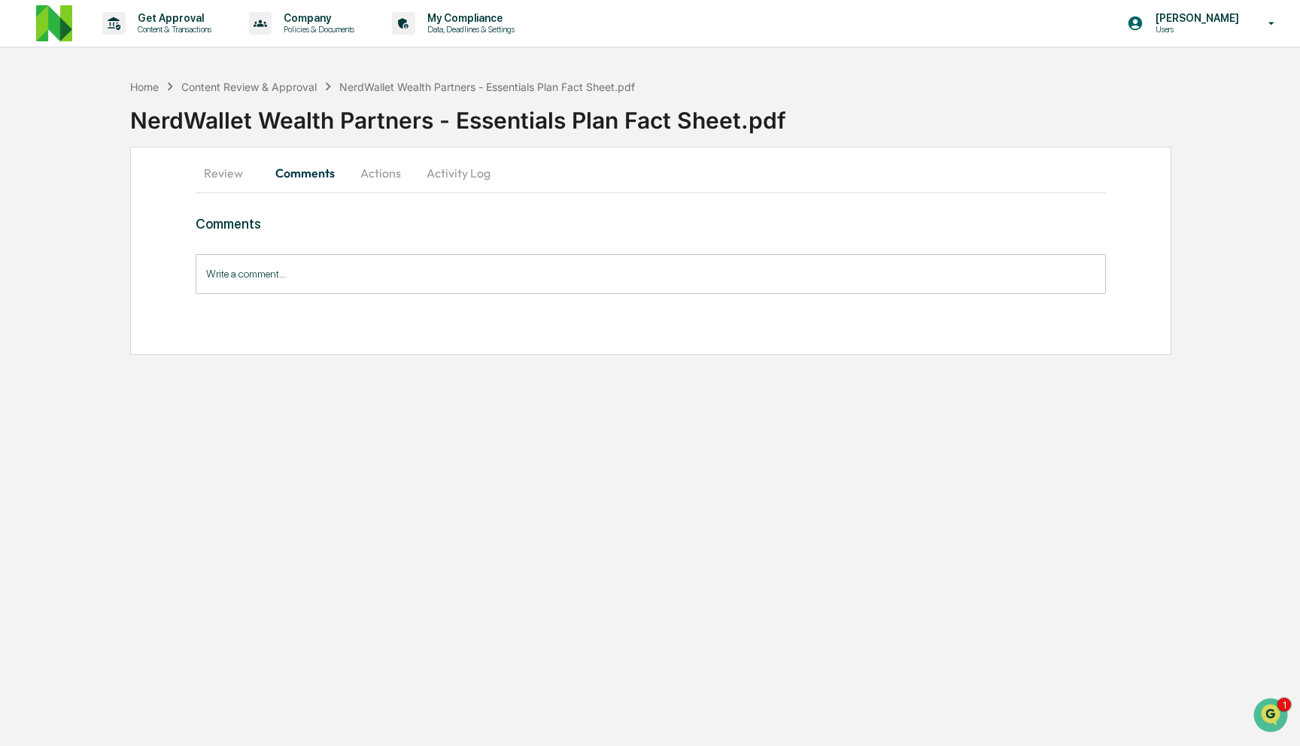
click at [232, 173] on button "Review" at bounding box center [230, 173] width 68 height 36
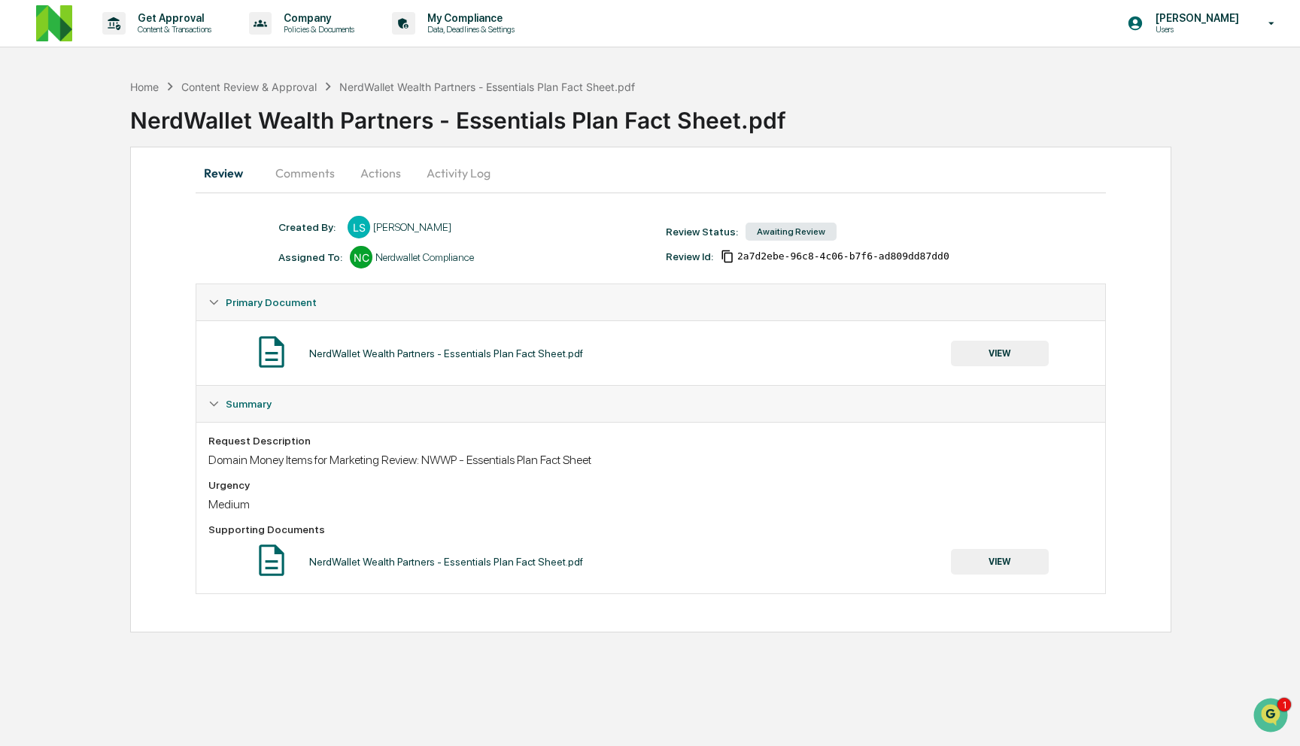
click at [998, 355] on button "VIEW" at bounding box center [1000, 354] width 98 height 26
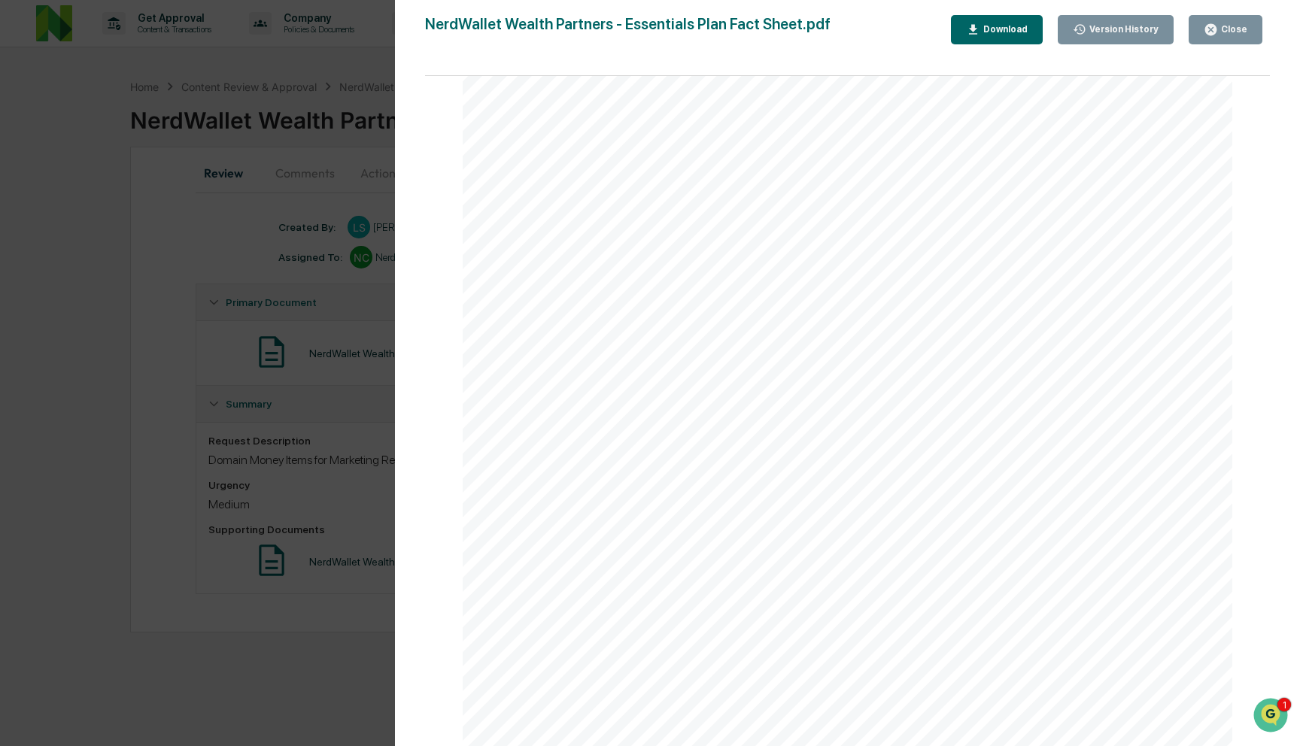
scroll to position [3286, 0]
click at [1219, 40] on button "Close" at bounding box center [1226, 29] width 74 height 29
click at [1222, 32] on div "Close" at bounding box center [1232, 29] width 29 height 11
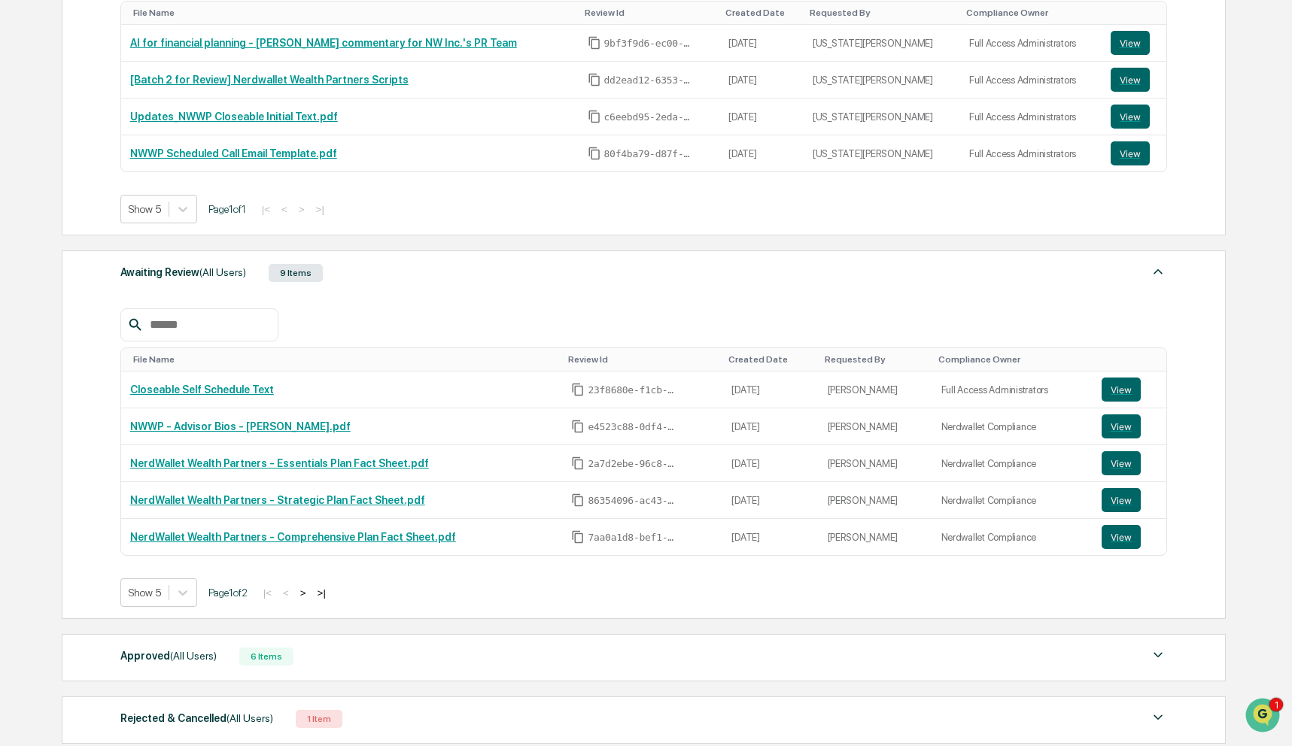
scroll to position [148, 0]
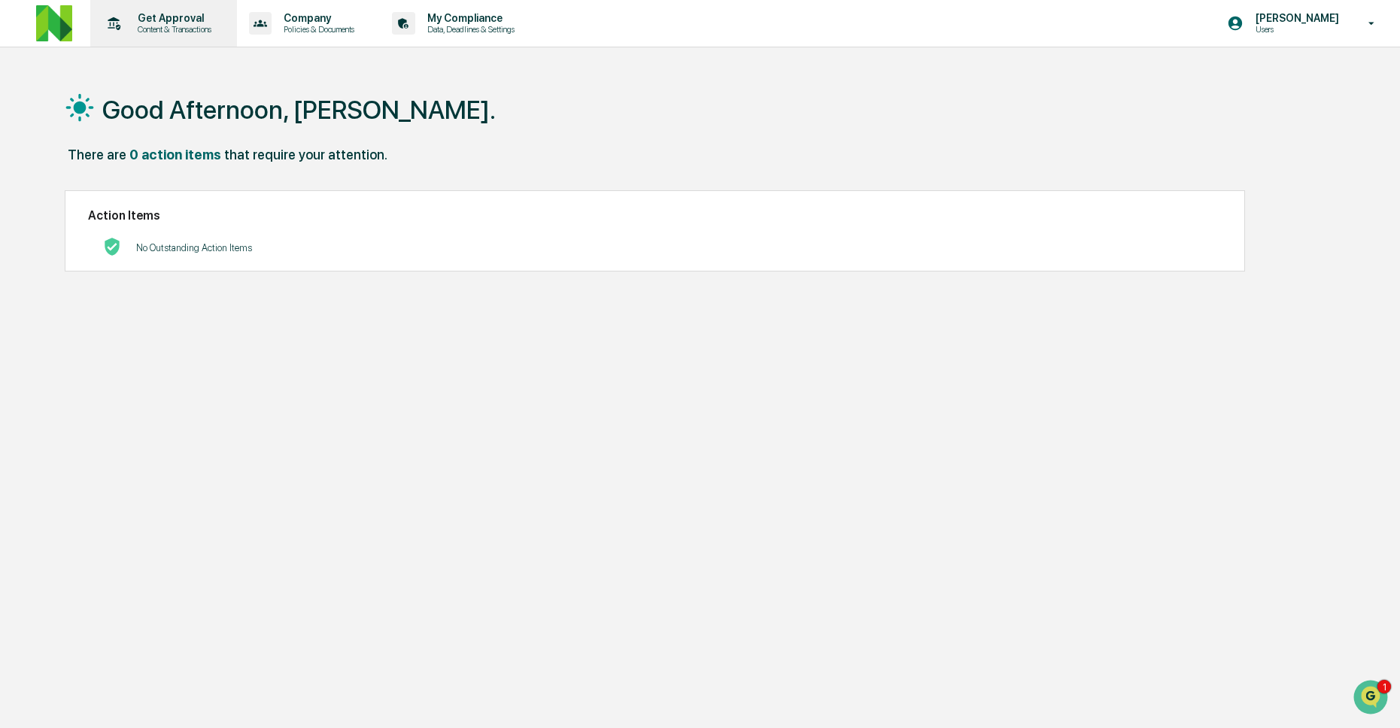
click at [141, 35] on div "Get Approval Content & Transactions" at bounding box center [162, 23] width 132 height 47
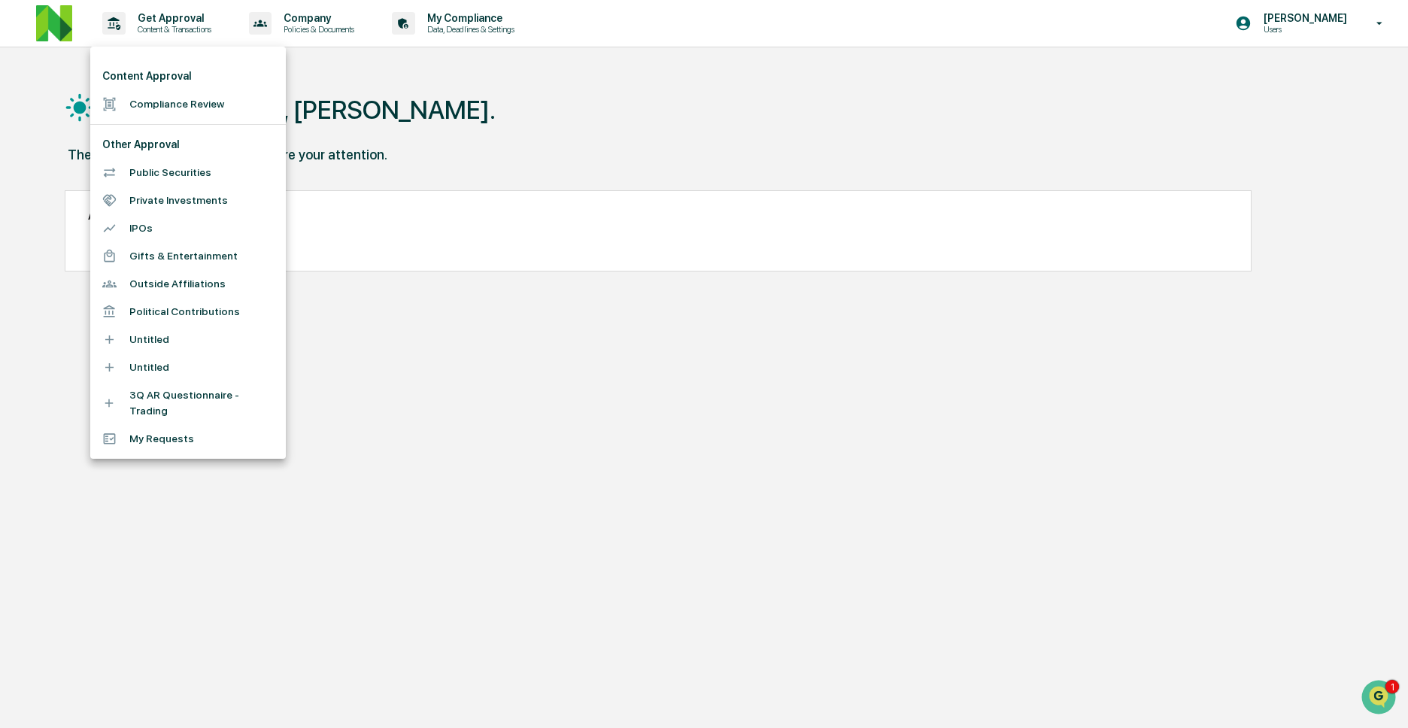
click at [27, 297] on li "Content Approval" at bounding box center [21, 303] width 12 height 12
click at [194, 115] on li "Compliance Review" at bounding box center [188, 104] width 196 height 28
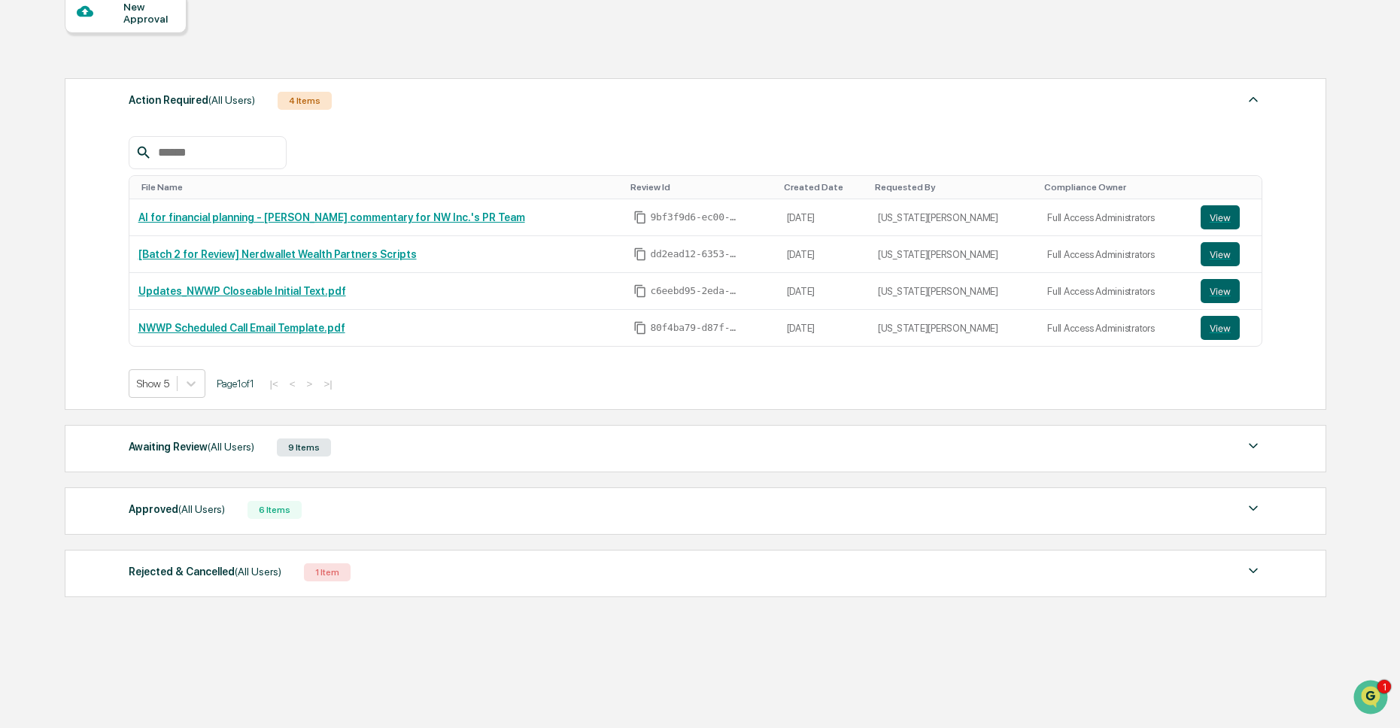
scroll to position [162, 0]
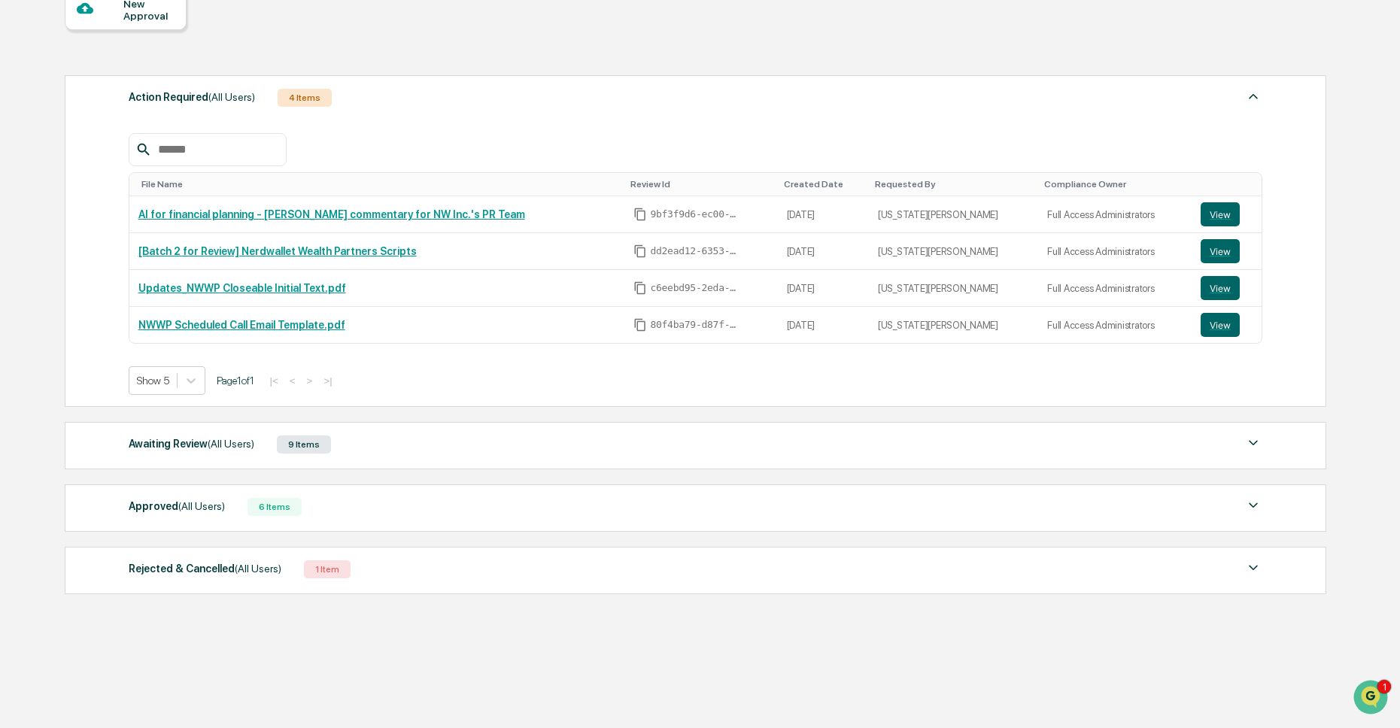
click at [375, 455] on div "Awaiting Review (All Users) 9 Items File Name Review Id Created Date Requested …" at bounding box center [696, 445] width 1262 height 47
click at [393, 452] on div "Awaiting Review (All Users) 9 Items" at bounding box center [696, 444] width 1134 height 21
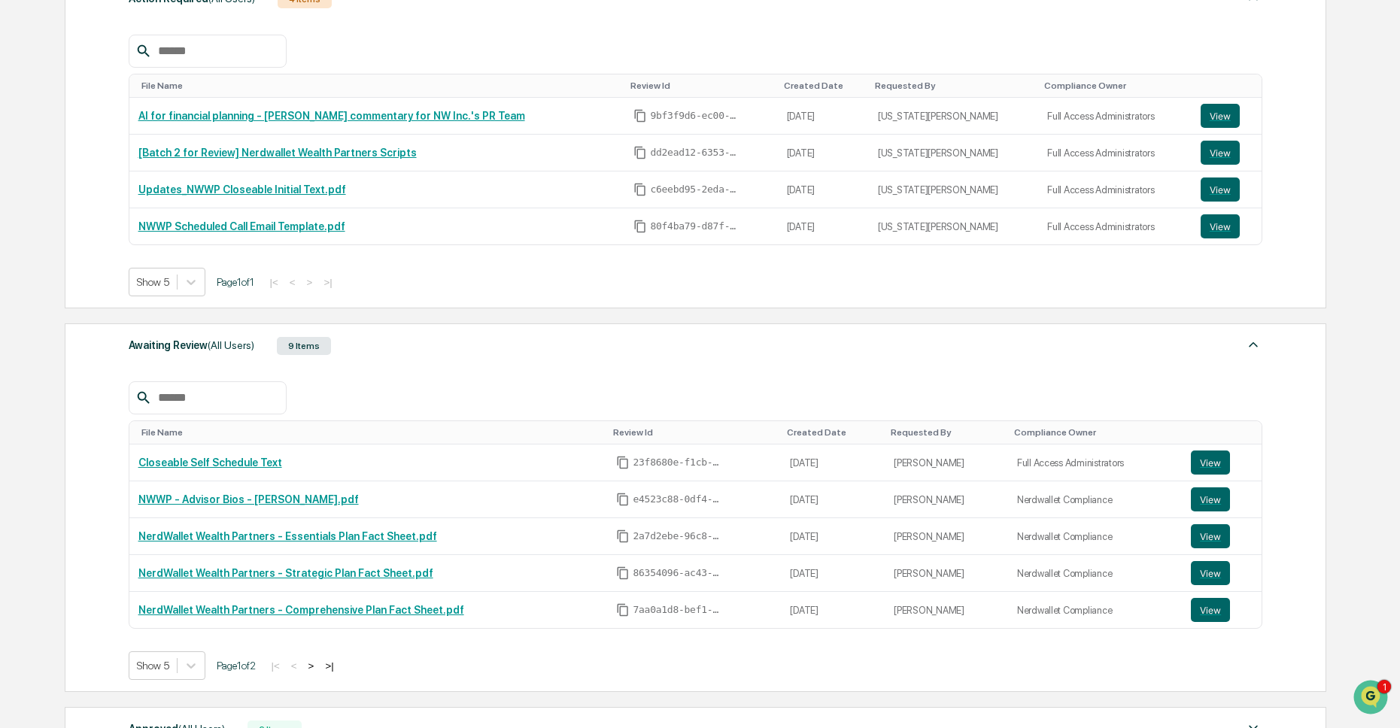
scroll to position [468, 0]
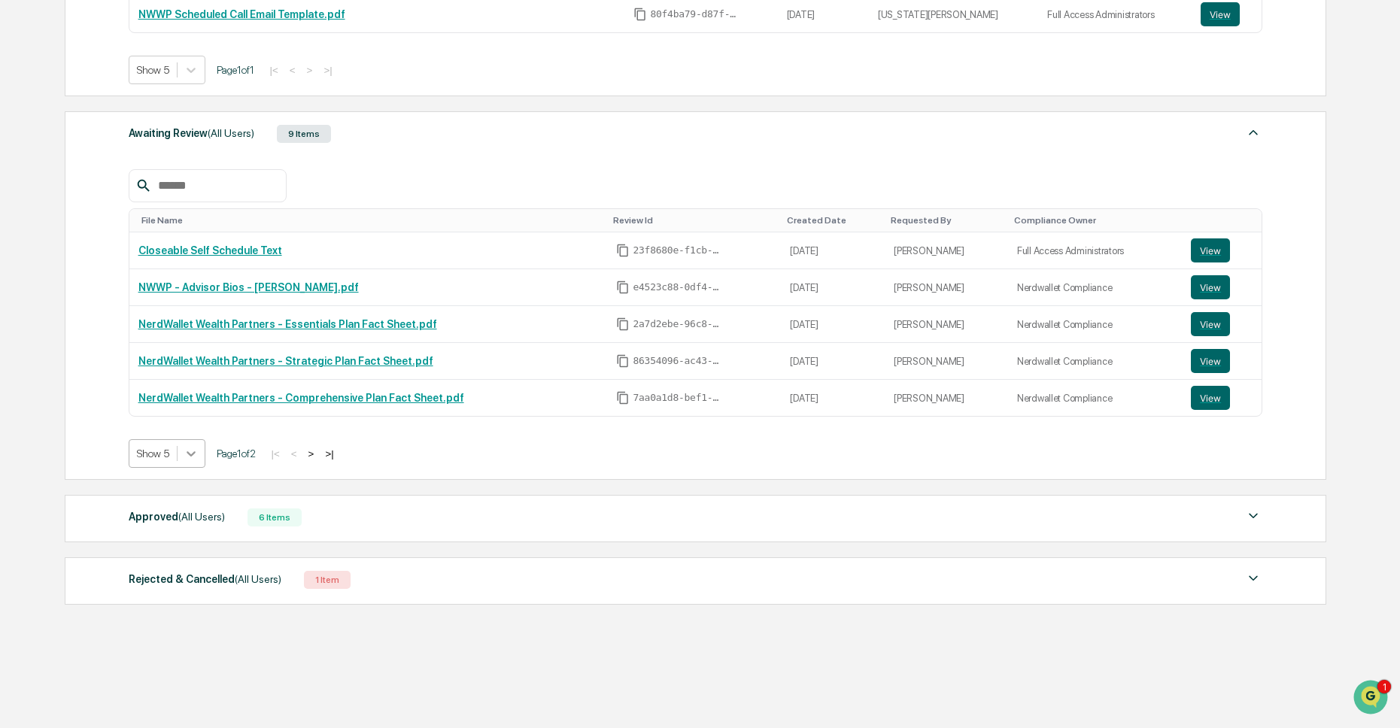
click at [199, 467] on div at bounding box center [191, 453] width 27 height 27
click at [196, 545] on div "Show 20" at bounding box center [169, 542] width 80 height 24
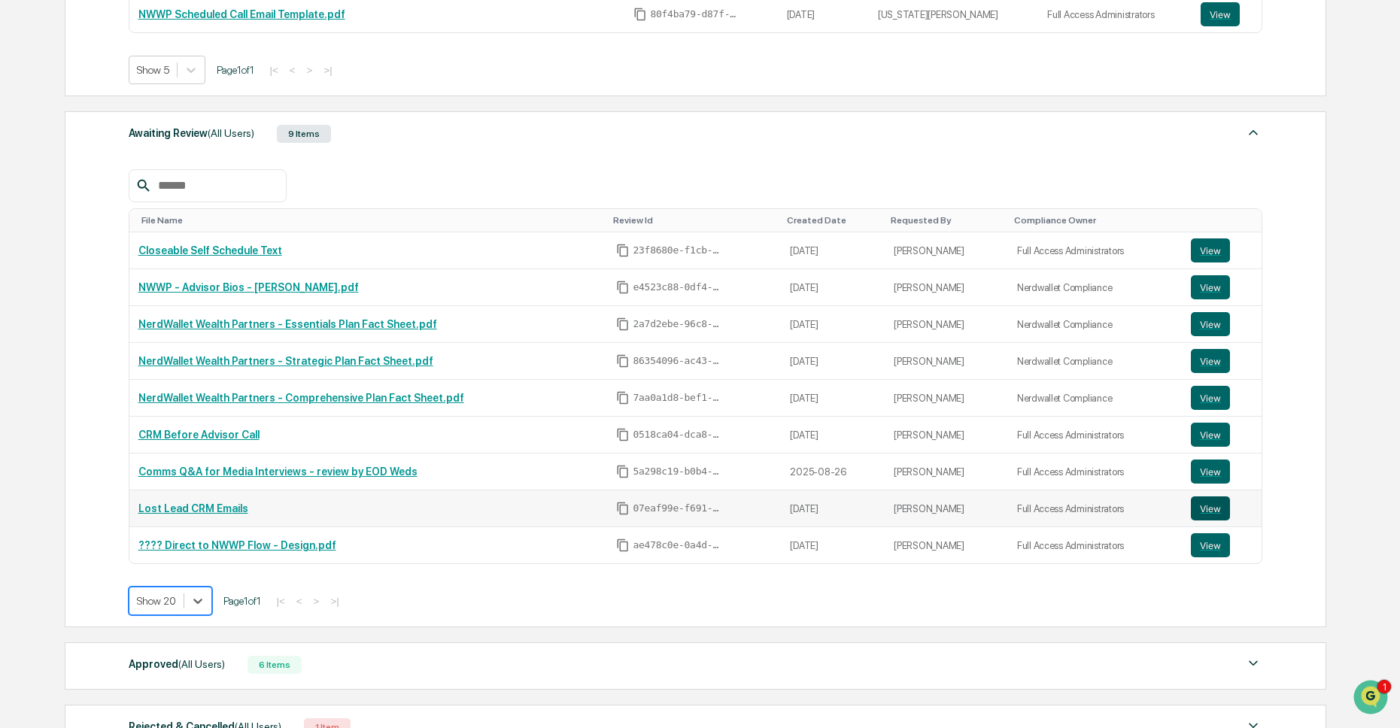
click at [1217, 515] on button "View" at bounding box center [1210, 508] width 39 height 24
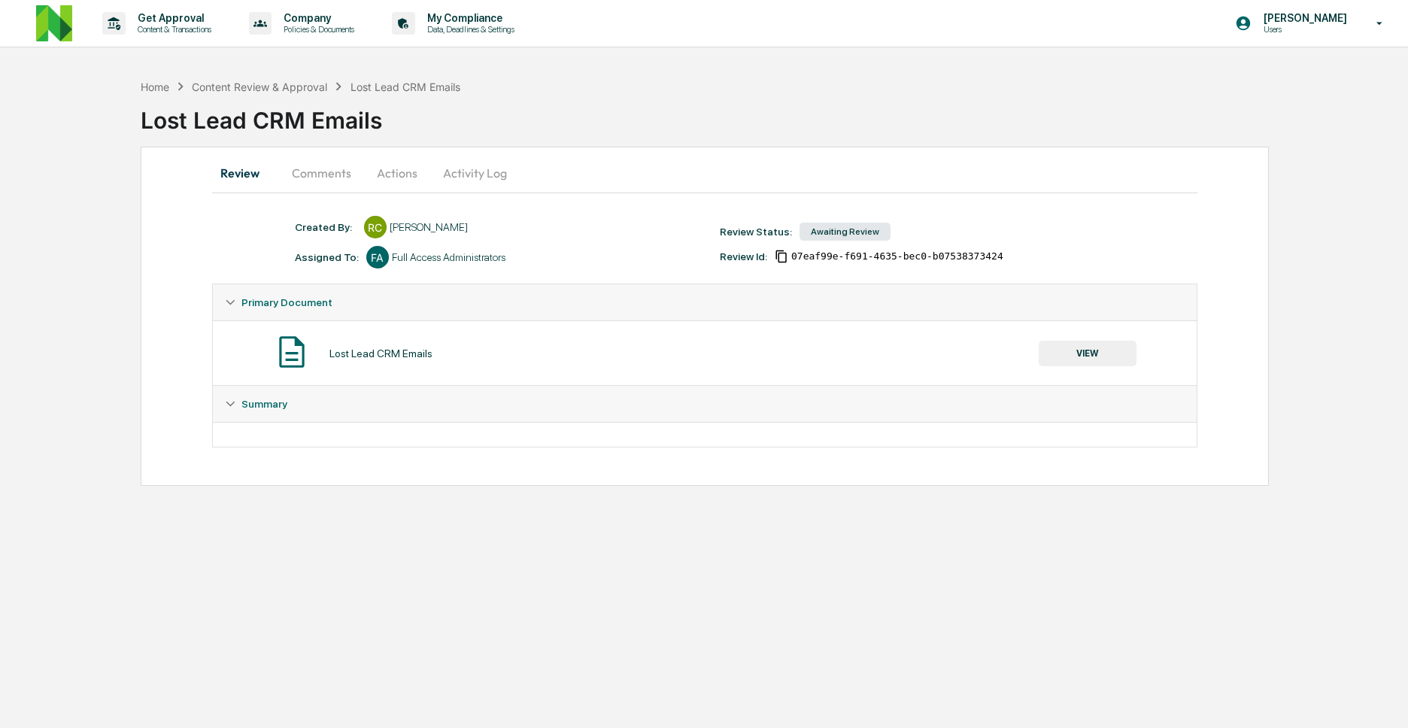
click at [319, 183] on button "Comments" at bounding box center [322, 173] width 84 height 36
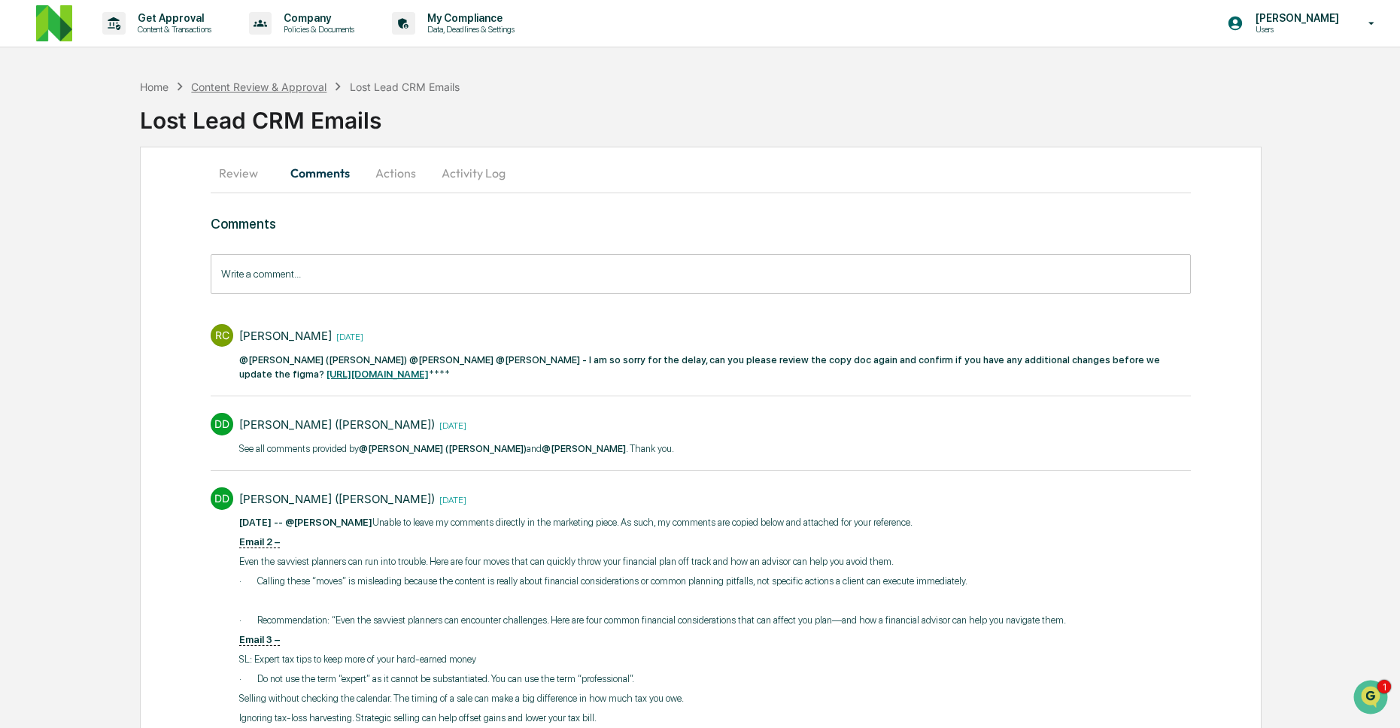
click at [241, 86] on div "Content Review & Approval" at bounding box center [258, 86] width 135 height 13
